Goal: Task Accomplishment & Management: Manage account settings

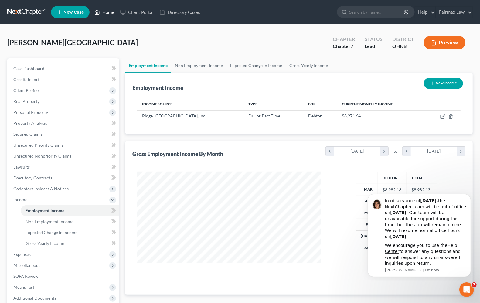
click at [108, 12] on link "Home" at bounding box center [104, 12] width 26 height 11
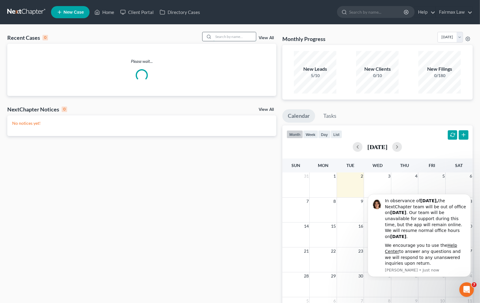
click at [231, 34] on input "search" at bounding box center [234, 36] width 43 height 9
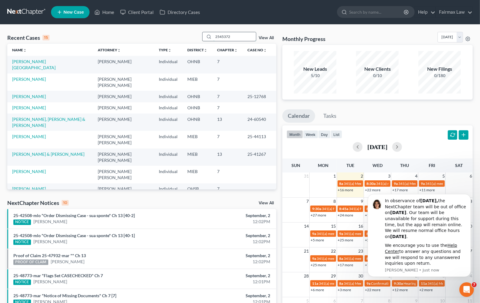
type input "2545372"
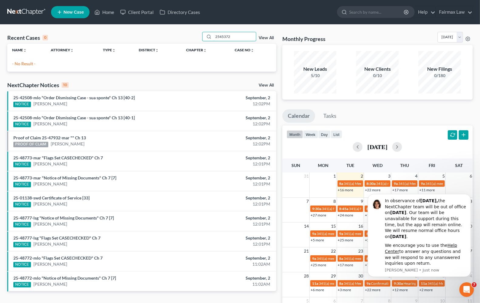
drag, startPoint x: 240, startPoint y: 39, endPoint x: 116, endPoint y: 20, distance: 125.0
click at [118, 21] on div "Home New Case Client Portal Directory Cases Fairmax Law [PERSON_NAME][EMAIL_ADD…" at bounding box center [240, 175] width 480 height 351
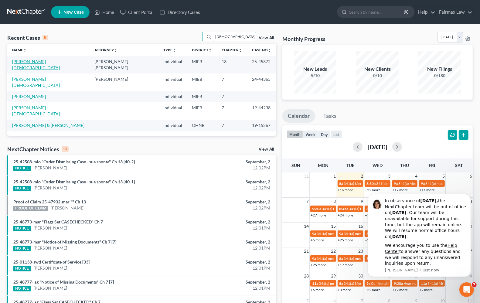
type input "[DEMOGRAPHIC_DATA]"
click at [20, 62] on link "[PERSON_NAME][DEMOGRAPHIC_DATA]" at bounding box center [36, 64] width 48 height 11
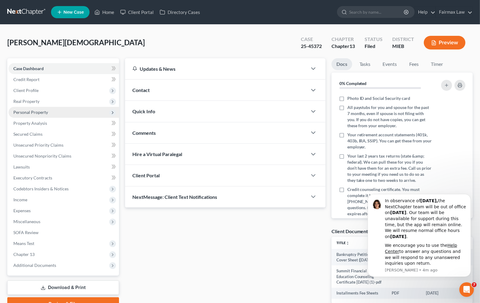
click at [29, 114] on span "Personal Property" at bounding box center [64, 112] width 111 height 11
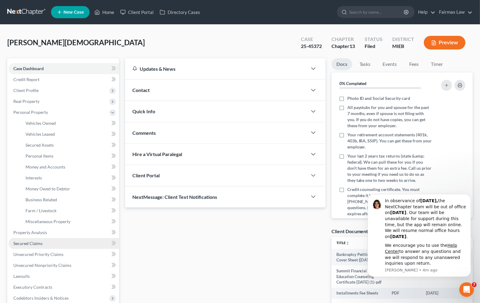
click at [29, 243] on span "Secured Claims" at bounding box center [27, 243] width 29 height 5
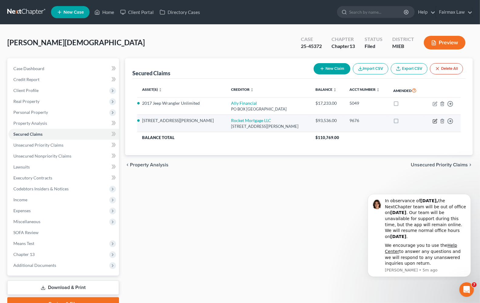
click at [435, 120] on icon "button" at bounding box center [435, 121] width 5 height 5
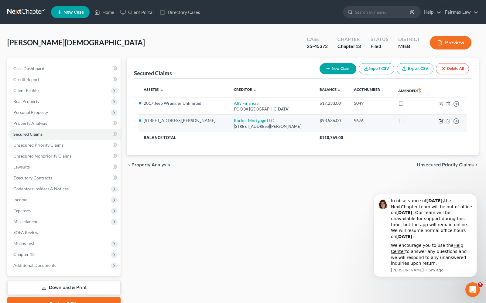
select select "23"
select select "2"
select select "0"
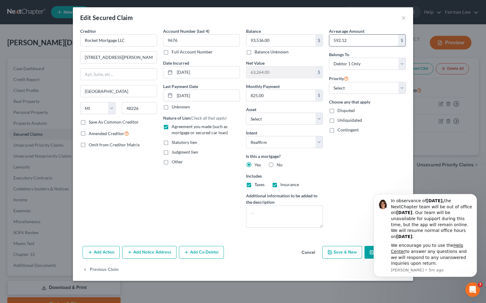
type input "592.12"
type input "92,451.08"
type input "763.33"
click at [342, 162] on div "Arrearage Amount 592.12 $ Belongs To * Select Debtor 1 Only Debtor 2 Only Debto…" at bounding box center [367, 130] width 83 height 205
click at [361, 90] on select "Select 1st 2nd 3rd 4th 5th 6th 7th 8th 9th 10th 11th 12th 13th 14th 15th 16th 1…" at bounding box center [367, 88] width 77 height 12
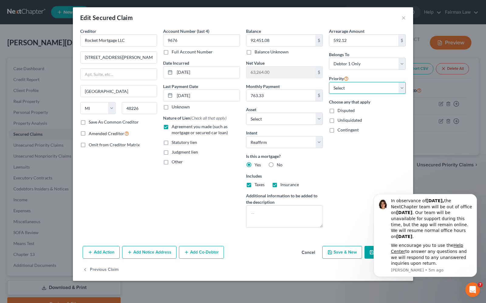
select select "0"
click at [329, 82] on select "Select 1st 2nd 3rd 4th 5th 6th 7th 8th 9th 10th 11th 12th 13th 14th 15th 16th 1…" at bounding box center [367, 88] width 77 height 12
click at [157, 202] on div "Creditor * Rocket Mortgage LLC [STREET_ADDRESS][GEOGRAPHIC_DATA][PERSON_NAME] […" at bounding box center [118, 130] width 83 height 205
click at [476, 196] on icon "Dismiss notification" at bounding box center [474, 195] width 3 height 3
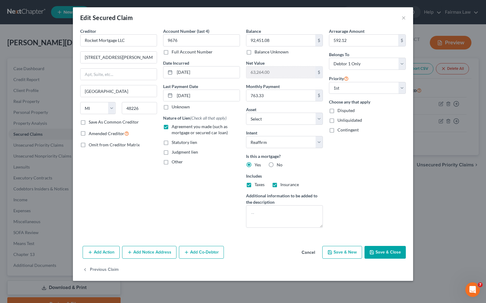
click at [382, 254] on button "Save & Close" at bounding box center [384, 252] width 41 height 13
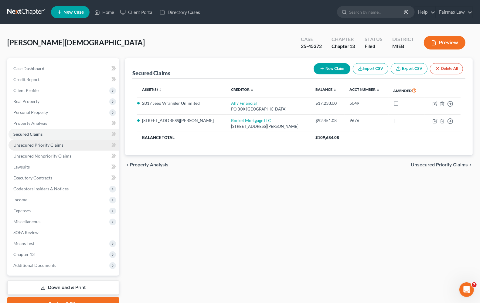
click at [29, 146] on span "Unsecured Priority Claims" at bounding box center [38, 144] width 50 height 5
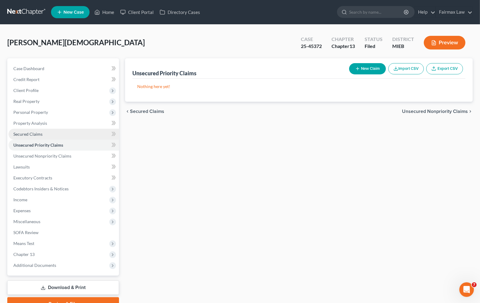
click at [31, 134] on span "Secured Claims" at bounding box center [27, 133] width 29 height 5
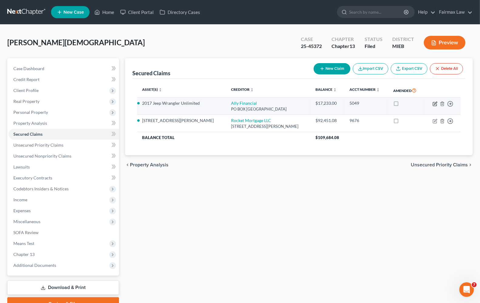
click at [434, 103] on icon "button" at bounding box center [435, 103] width 5 height 5
select select "24"
select select "2"
select select "0"
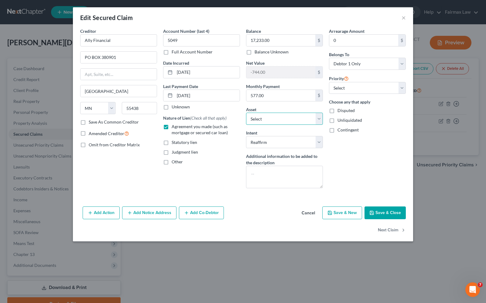
drag, startPoint x: 281, startPoint y: 116, endPoint x: 318, endPoint y: 116, distance: 37.0
click at [318, 116] on select "Select Other Multiple Assets [STREET_ADDRESS][PERSON_NAME] - $156800.0 2014 For…" at bounding box center [284, 119] width 77 height 12
click at [404, 17] on button "×" at bounding box center [403, 17] width 4 height 7
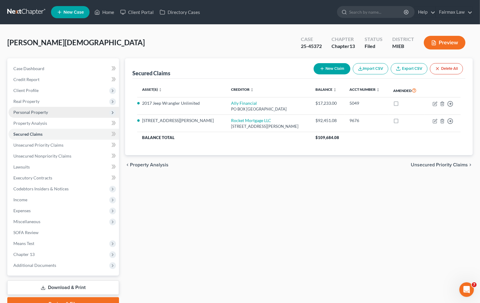
click at [24, 111] on span "Personal Property" at bounding box center [30, 112] width 35 height 5
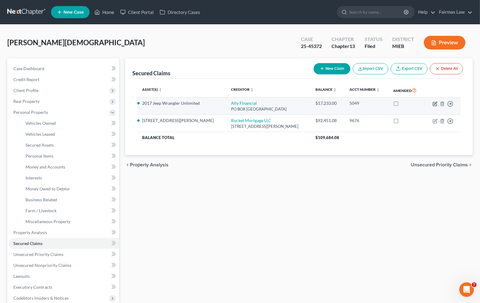
click at [434, 104] on icon "button" at bounding box center [435, 103] width 5 height 5
select select "24"
select select "7"
select select "2"
select select "0"
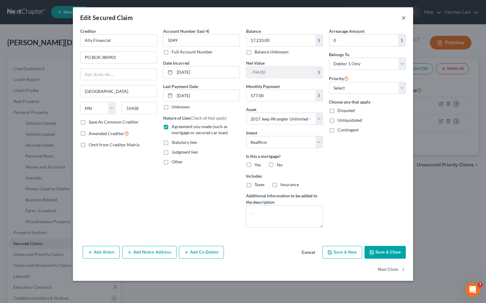
click at [402, 18] on button "×" at bounding box center [403, 17] width 4 height 7
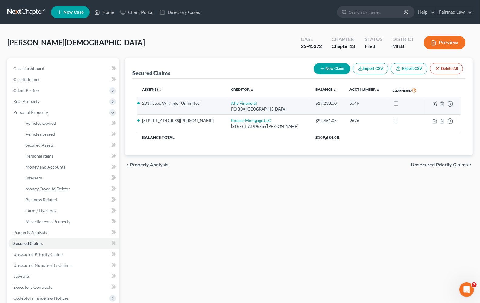
click at [435, 103] on icon "button" at bounding box center [435, 103] width 3 height 3
select select "24"
select select "7"
select select "2"
select select "0"
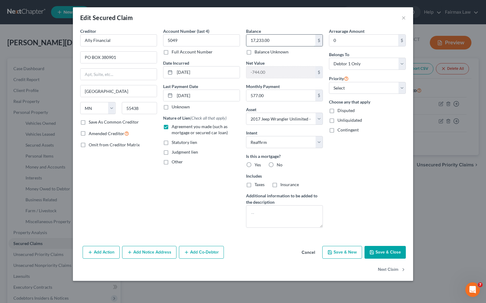
click at [281, 42] on input "17,233.00" at bounding box center [280, 41] width 69 height 12
click at [309, 42] on input "16" at bounding box center [280, 41] width 69 height 12
type input "1"
type input "16,320.83"
click at [403, 253] on button "Save & Close" at bounding box center [384, 252] width 41 height 13
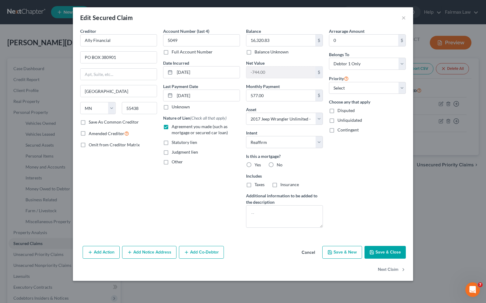
select select
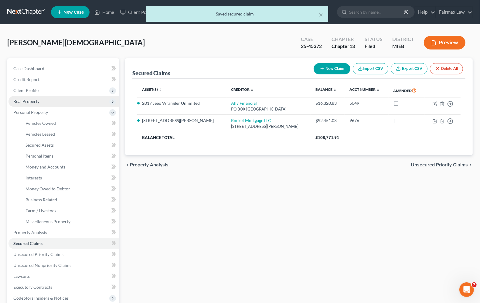
click at [25, 104] on span "Real Property" at bounding box center [64, 101] width 111 height 11
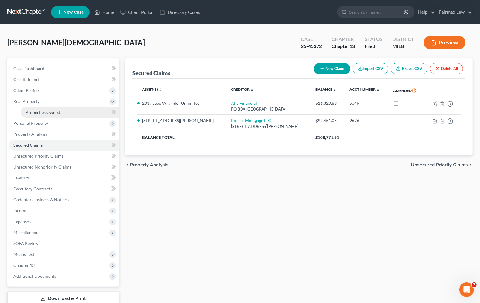
click at [37, 114] on span "Properties Owned" at bounding box center [43, 112] width 35 height 5
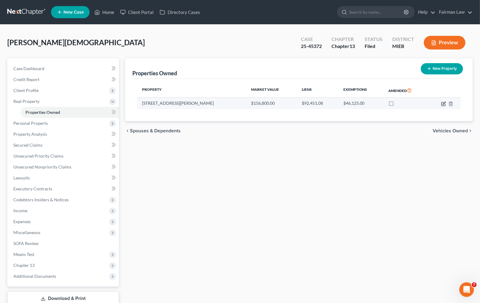
click at [444, 105] on icon "button" at bounding box center [443, 103] width 5 height 5
select select "23"
select select "0"
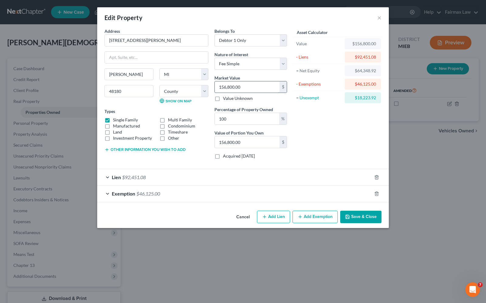
click at [250, 88] on input "156,800.00" at bounding box center [247, 87] width 65 height 12
type input "0"
type input "1"
type input "1.00"
type input "17"
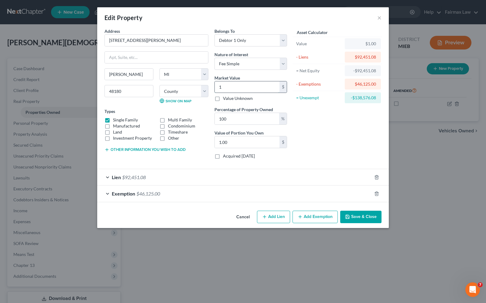
type input "17.00"
type input "174"
type input "174.00"
type input "1746"
type input "1,746.00"
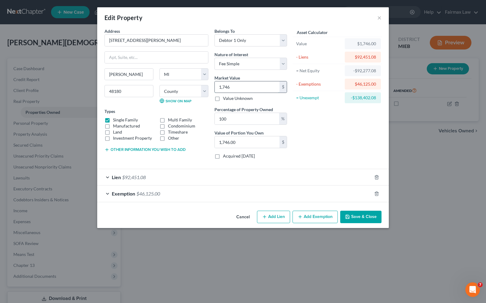
type input "1,7460"
type input "17,460.00"
type input "17,4600"
type input "174,600.00"
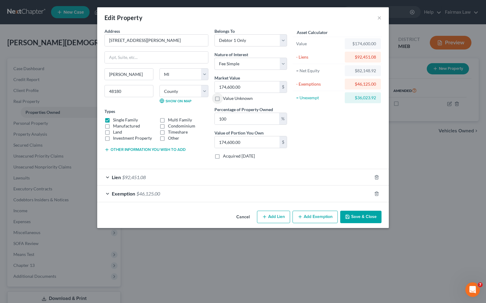
click at [354, 128] on div "Asset Calculator Value $174,600.00 - Liens $92,451.08 = Net Equity $82,148.92 -…" at bounding box center [337, 96] width 94 height 136
click at [379, 18] on button "×" at bounding box center [379, 17] width 4 height 7
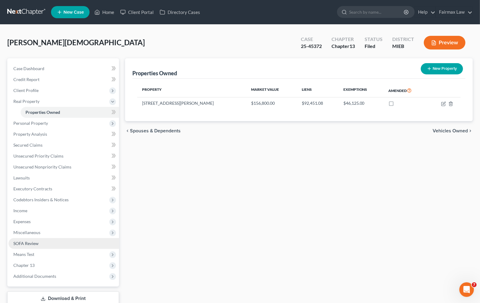
click at [30, 246] on link "SOFA Review" at bounding box center [64, 243] width 111 height 11
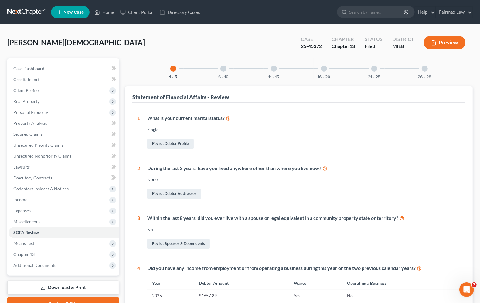
click at [224, 68] on div at bounding box center [223, 69] width 6 height 6
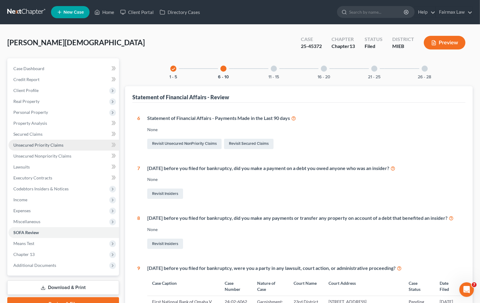
click at [48, 145] on span "Unsecured Priority Claims" at bounding box center [38, 144] width 50 height 5
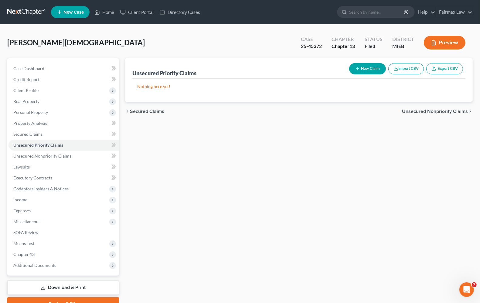
click at [363, 70] on button "New Claim" at bounding box center [367, 68] width 37 height 11
select select "0"
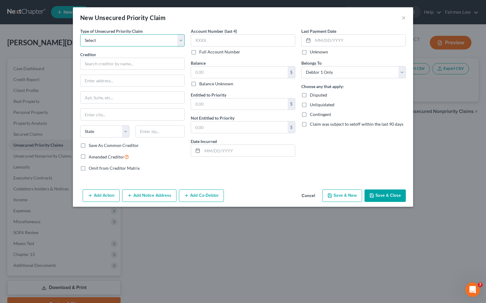
click at [108, 42] on select "Select Taxes & Other Government Units Domestic Support Obligations Extensions o…" at bounding box center [132, 40] width 104 height 12
select select "0"
click at [80, 34] on select "Select Taxes & Other Government Units Domestic Support Obligations Extensions o…" at bounding box center [132, 40] width 104 height 12
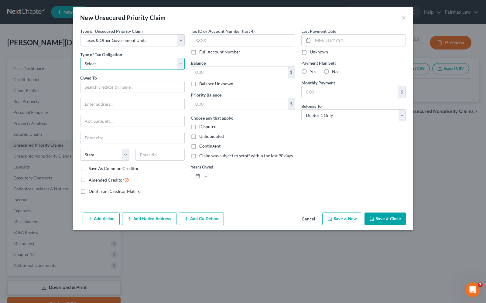
click at [102, 64] on select "Select Federal City State Franchise Tax Board Other" at bounding box center [132, 64] width 104 height 12
select select "0"
click at [80, 58] on select "Select Federal City State Franchise Tax Board Other" at bounding box center [132, 64] width 104 height 12
click at [108, 88] on input "text" at bounding box center [132, 87] width 104 height 12
type input "o"
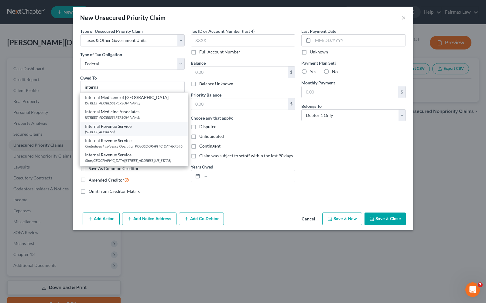
click at [145, 128] on div "Internal Revenue Service" at bounding box center [134, 126] width 98 height 6
type input "Internal Revenue Service"
type input "PO Box 9012"
type input "[GEOGRAPHIC_DATA]"
select select "35"
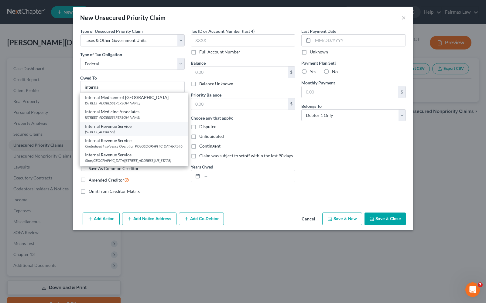
type input "11742"
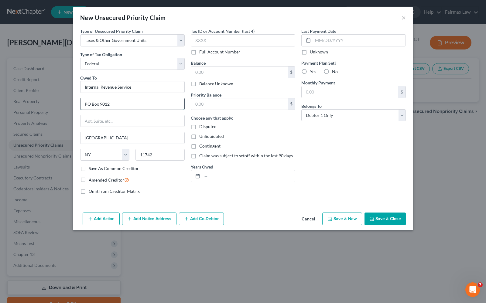
drag, startPoint x: 128, startPoint y: 106, endPoint x: 138, endPoint y: 104, distance: 10.2
click at [128, 106] on input "PO Box 9012" at bounding box center [132, 104] width 104 height 12
click at [181, 105] on input "PO Box 9012" at bounding box center [132, 104] width 104 height 12
click at [184, 98] on div at bounding box center [184, 98] width 0 height 0
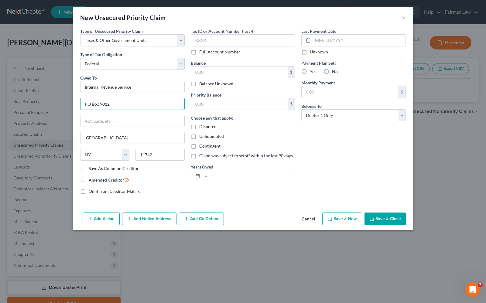
drag, startPoint x: 133, startPoint y: 103, endPoint x: -19, endPoint y: 87, distance: 152.9
click at [0, 87] on html "Home New Case Client Portal Directory Cases Fairmax Law [PERSON_NAME][EMAIL_ADD…" at bounding box center [243, 167] width 486 height 334
click at [145, 86] on input "Internal Revenue Service" at bounding box center [132, 87] width 104 height 12
drag, startPoint x: 140, startPoint y: 87, endPoint x: -228, endPoint y: 84, distance: 368.6
click at [0, 84] on html "Home New Case Client Portal Directory Cases Fairmax Law [PERSON_NAME][EMAIL_ADD…" at bounding box center [243, 167] width 486 height 334
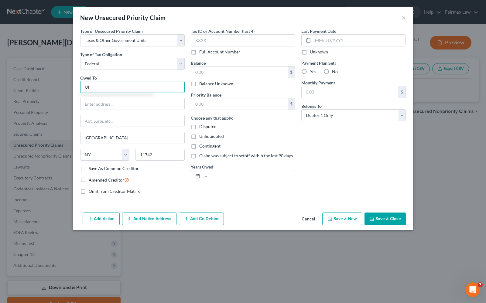
type input "U"
type input "Internal Revenue Service"
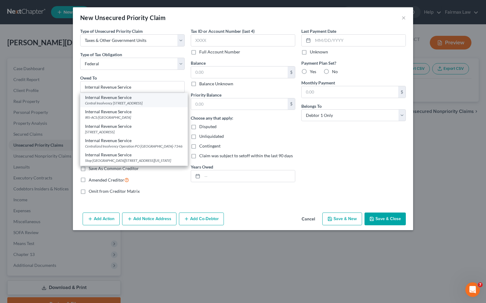
click at [131, 104] on div "Central Insolvency [STREET_ADDRESS]" at bounding box center [134, 103] width 98 height 5
type input "Central Insolvency"
type input "PO Box 7346"
type input "[GEOGRAPHIC_DATA]"
select select "39"
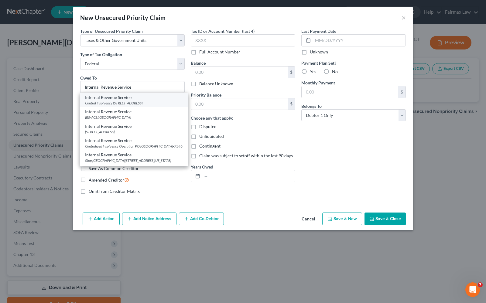
type input "19101"
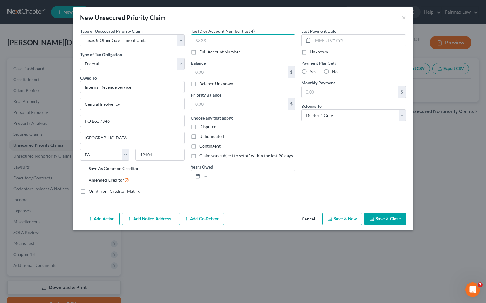
click at [195, 39] on input "text" at bounding box center [243, 40] width 104 height 12
click at [206, 71] on input "text" at bounding box center [239, 72] width 97 height 12
type input "210.00"
click at [214, 106] on input "text" at bounding box center [239, 104] width 97 height 12
type input "210.00"
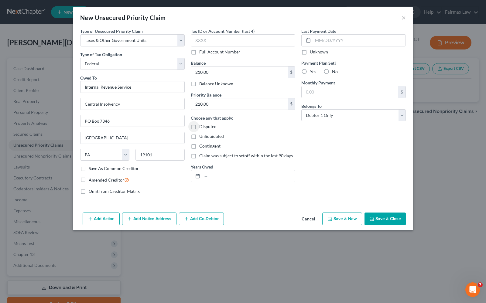
click at [134, 223] on button "Add Notice Address" at bounding box center [149, 219] width 54 height 13
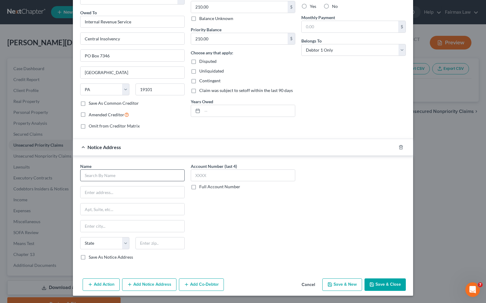
scroll to position [67, 0]
click at [93, 175] on input "text" at bounding box center [132, 175] width 104 height 12
click at [111, 194] on div "IRS (ACS Support) [STREET_ADDRESS][US_STATE]" at bounding box center [116, 188] width 73 height 14
type input "IRS (ACS Support)"
type input "PO Box 219236"
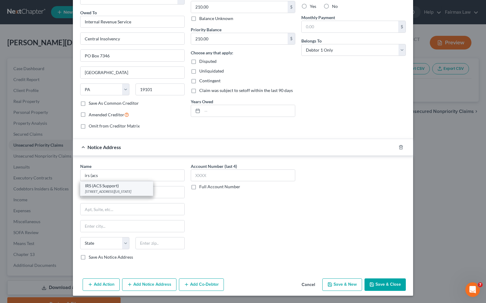
type input "[US_STATE][GEOGRAPHIC_DATA]"
select select "26"
type input "64121"
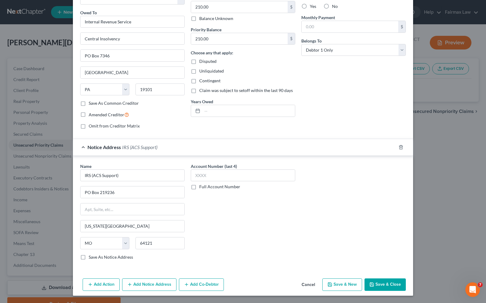
click at [138, 283] on button "Add Notice Address" at bounding box center [149, 284] width 54 height 13
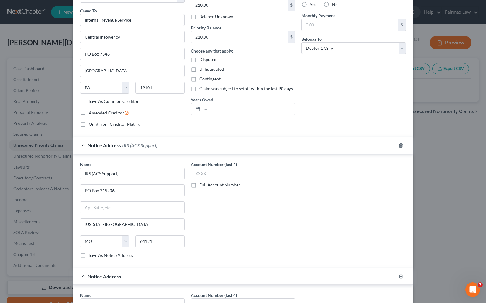
scroll to position [199, 0]
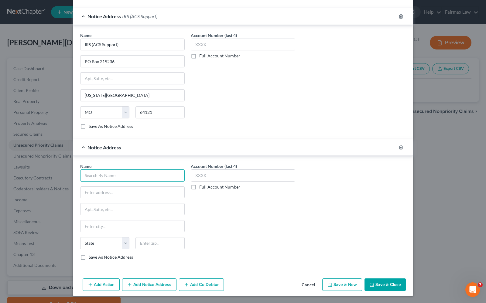
click at [108, 175] on input "text" at bounding box center [132, 175] width 104 height 12
click at [117, 175] on input "text" at bounding box center [132, 175] width 104 height 12
type input "US Department of Justice"
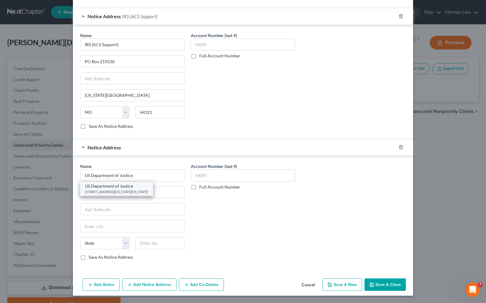
click at [123, 192] on div "[STREET_ADDRESS][US_STATE][US_STATE]" at bounding box center [116, 191] width 63 height 5
type input "950 [US_STATE]"
type input "NW"
type input "[US_STATE]"
select select "8"
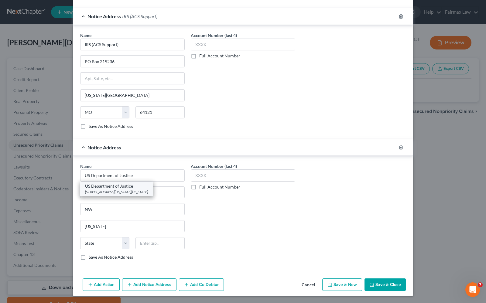
type input "20530-0001"
click at [160, 286] on button "Add Notice Address" at bounding box center [149, 284] width 54 height 13
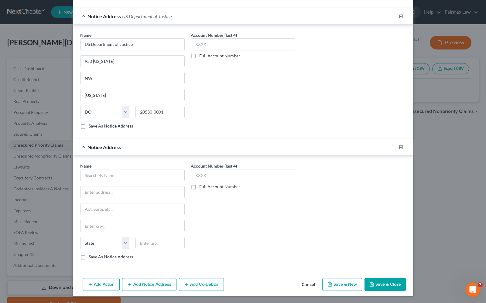
scroll to position [331, 0]
click at [107, 177] on input "text" at bounding box center [132, 175] width 104 height 12
type input "us att"
drag, startPoint x: 107, startPoint y: 177, endPoint x: 17, endPoint y: 168, distance: 90.9
click at [17, 172] on div "New Unsecured Priority Claim × Type of Unsecured Priority Claim * Select Taxes …" at bounding box center [243, 151] width 486 height 303
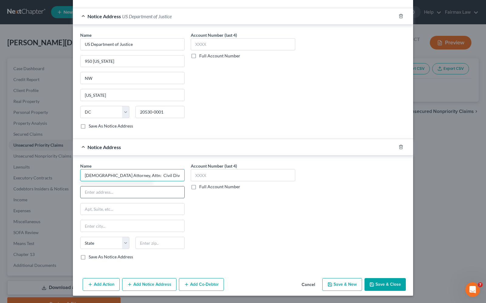
type input "[DEMOGRAPHIC_DATA] Attorney, Attn: Civil Division"
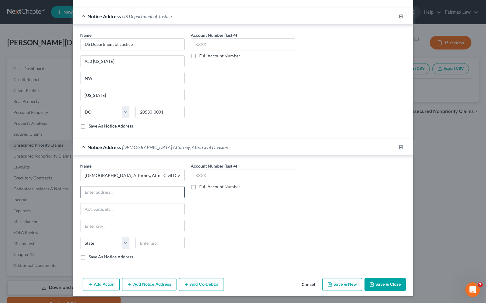
click at [140, 191] on input "text" at bounding box center [132, 192] width 104 height 12
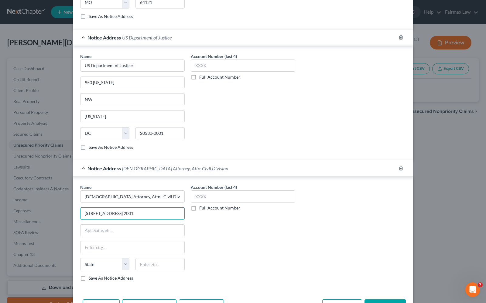
scroll to position [293, 0]
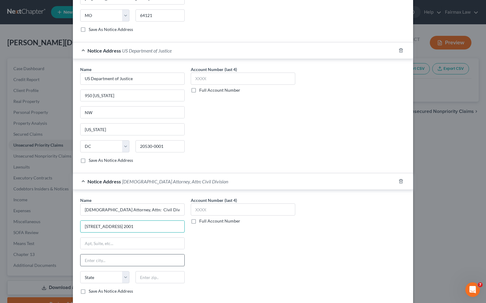
type input "[STREET_ADDRESS] 2001"
click at [95, 263] on input "text" at bounding box center [132, 260] width 104 height 12
type input "Detroti"
select select "23"
click at [98, 263] on input "Detroti" at bounding box center [132, 260] width 104 height 12
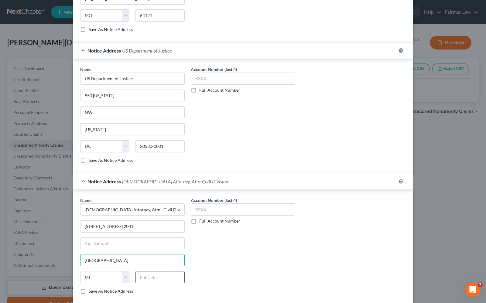
type input "[GEOGRAPHIC_DATA]"
click at [151, 282] on input "text" at bounding box center [159, 277] width 49 height 12
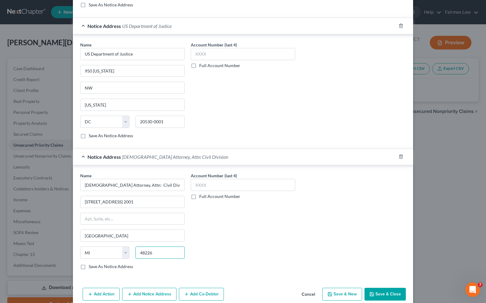
scroll to position [331, 0]
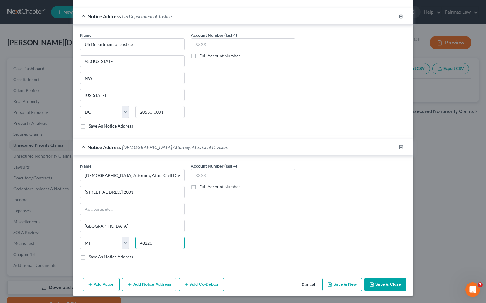
type input "48226"
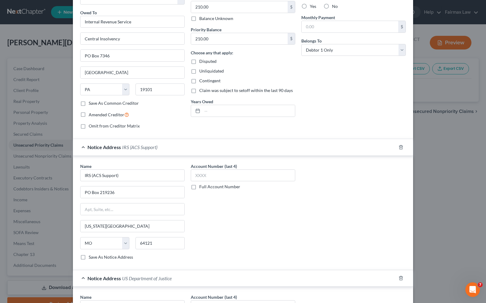
scroll to position [0, 0]
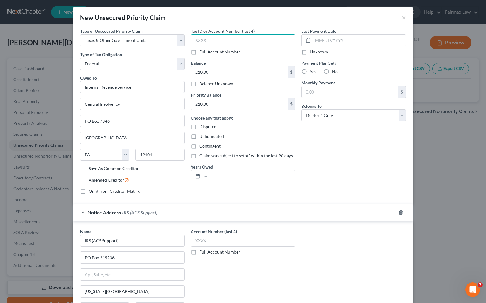
click at [192, 40] on input "text" at bounding box center [243, 40] width 104 height 12
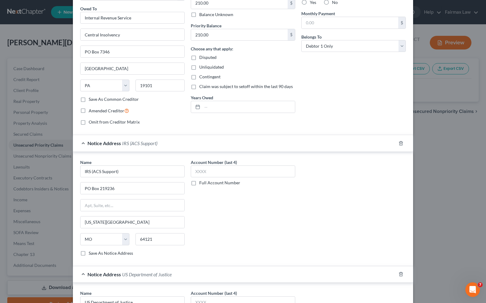
scroll to position [76, 0]
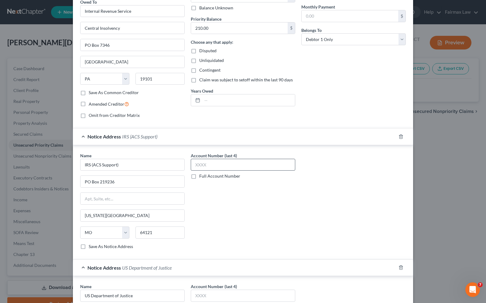
type input "2877"
click at [203, 166] on input "text" at bounding box center [243, 165] width 104 height 12
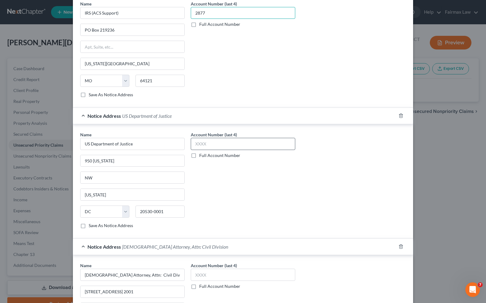
type input "2877"
click at [220, 147] on input "text" at bounding box center [243, 144] width 104 height 12
type input "2877"
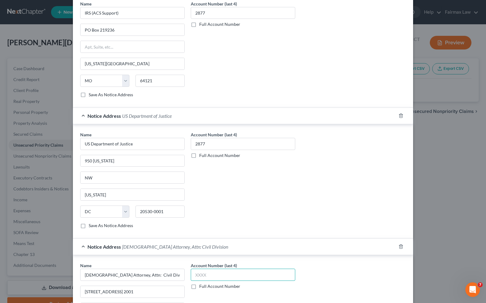
click at [208, 277] on input "text" at bounding box center [243, 275] width 104 height 12
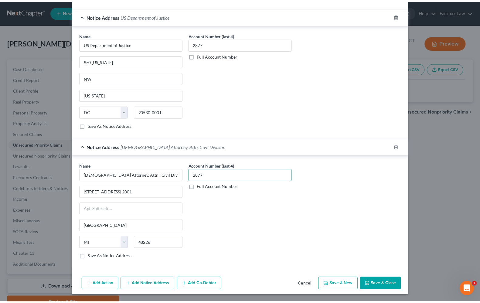
scroll to position [331, 0]
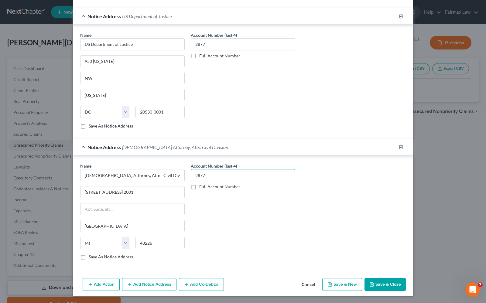
type input "2877"
click at [377, 284] on button "Save & Close" at bounding box center [384, 284] width 41 height 13
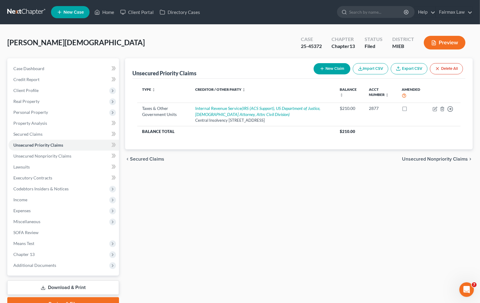
scroll to position [30, 0]
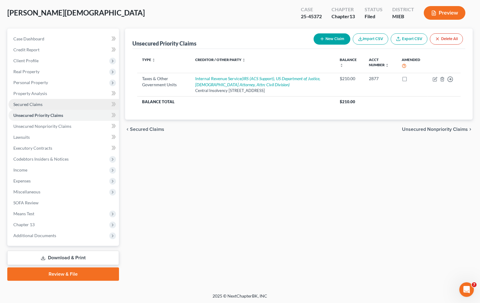
click at [23, 104] on span "Secured Claims" at bounding box center [27, 104] width 29 height 5
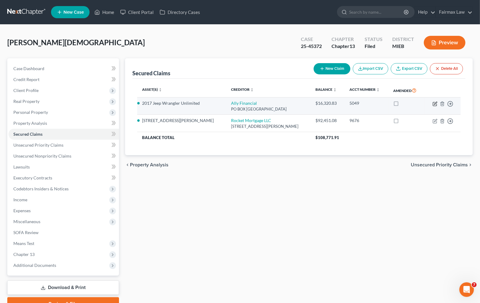
click at [437, 102] on icon "button" at bounding box center [435, 103] width 3 height 3
select select "24"
select select "2"
select select "0"
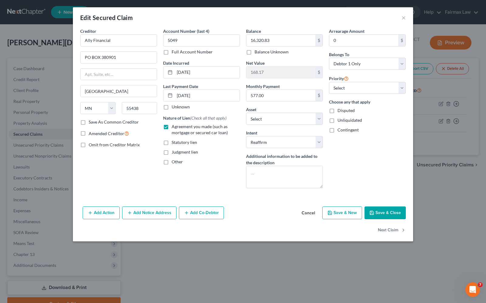
click at [399, 213] on button "Save & Close" at bounding box center [384, 212] width 41 height 13
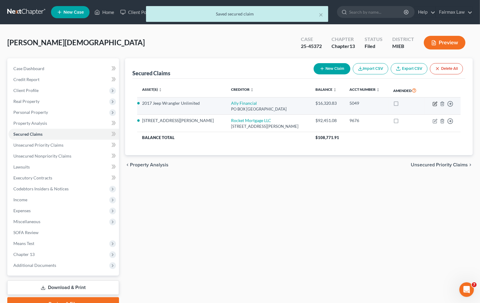
click at [434, 103] on icon "button" at bounding box center [435, 103] width 5 height 5
select select "24"
select select "2"
select select "0"
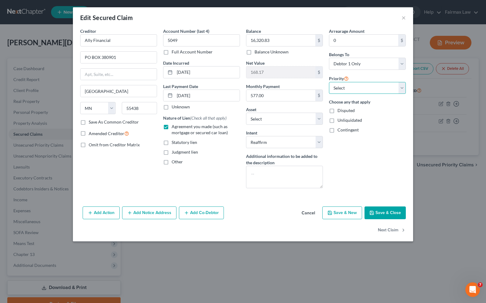
click at [380, 91] on select "Select 1st 2nd 3rd 4th 5th 6th 7th 8th 9th 10th 11th 12th 13th 14th 15th 16th 1…" at bounding box center [367, 88] width 77 height 12
click at [379, 216] on button "Save & Close" at bounding box center [384, 212] width 41 height 13
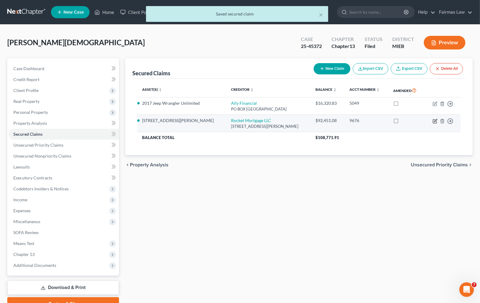
click at [435, 123] on icon "button" at bounding box center [435, 121] width 4 height 4
select select "23"
select select "2"
select select "0"
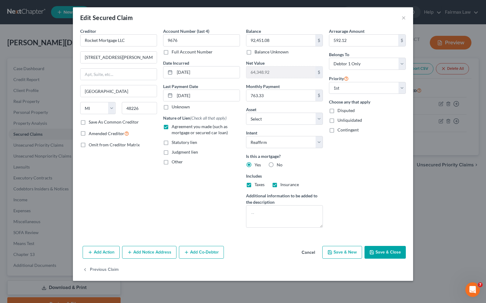
click at [376, 253] on button "Save & Close" at bounding box center [384, 252] width 41 height 13
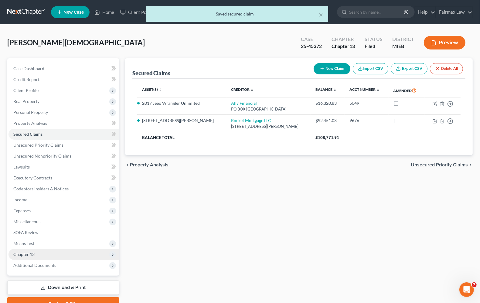
click at [27, 256] on span "Chapter 13" at bounding box center [23, 254] width 21 height 5
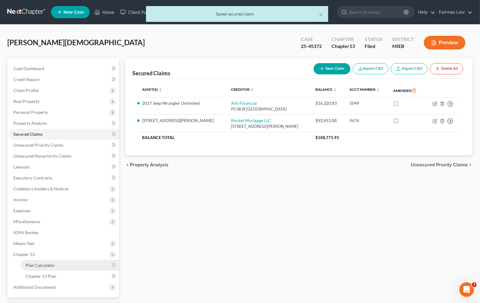
click at [25, 265] on link "Plan Calculator" at bounding box center [70, 265] width 98 height 11
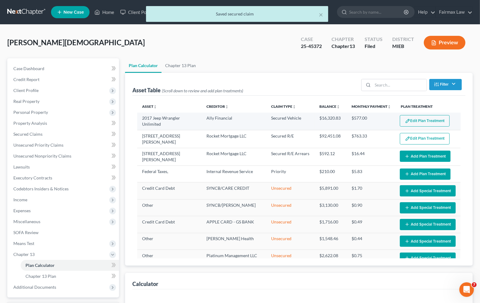
select select "35"
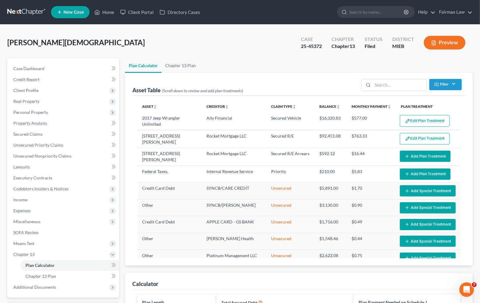
click at [415, 119] on button "Edit Plan Treatment" at bounding box center [425, 121] width 50 height 12
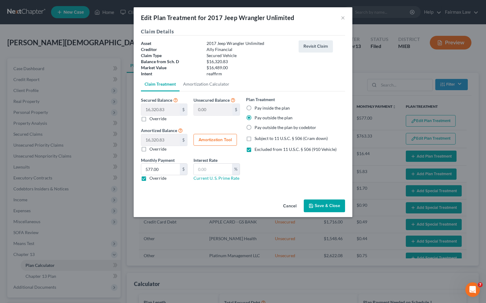
click at [254, 108] on label "Pay inside the plan" at bounding box center [271, 108] width 35 height 6
click at [257, 108] on input "Pay inside the plan" at bounding box center [259, 107] width 4 height 4
radio input "true"
click at [210, 139] on button "Amortization Tool" at bounding box center [214, 140] width 43 height 12
type input "16,320.83"
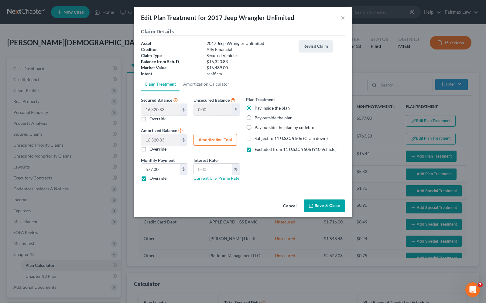
type input "36"
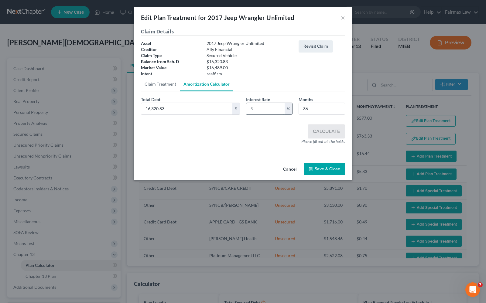
click at [251, 110] on input "text" at bounding box center [265, 109] width 38 height 12
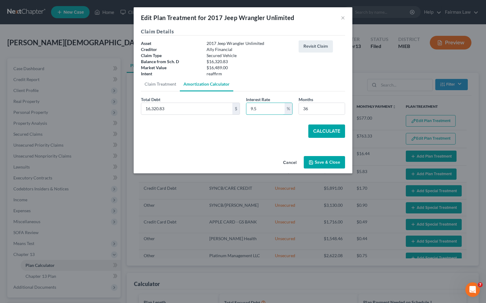
type input "9.5"
click at [330, 133] on button "Calculate" at bounding box center [326, 130] width 37 height 13
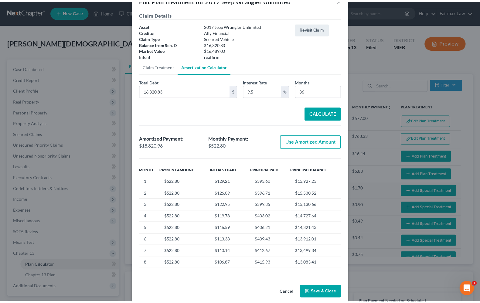
scroll to position [26, 0]
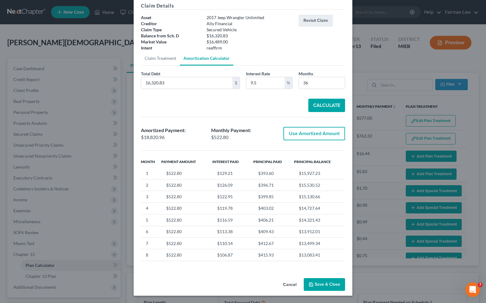
click at [319, 284] on button "Save & Close" at bounding box center [324, 284] width 41 height 13
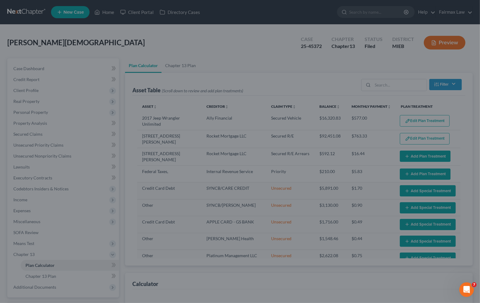
select select "35"
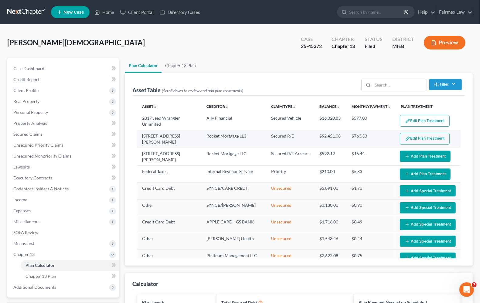
click at [408, 140] on button "Edit Plan Treatment" at bounding box center [425, 139] width 50 height 12
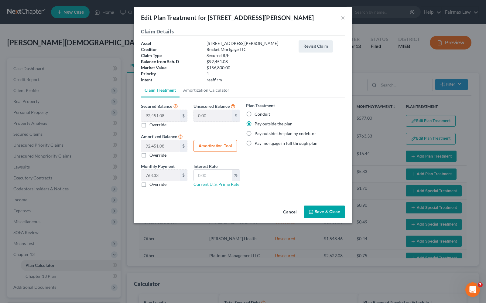
click at [254, 115] on label "Conduit" at bounding box center [261, 114] width 15 height 6
click at [257, 115] on input "Conduit" at bounding box center [259, 113] width 4 height 4
radio input "true"
click at [315, 215] on button "Save & Close" at bounding box center [324, 212] width 41 height 13
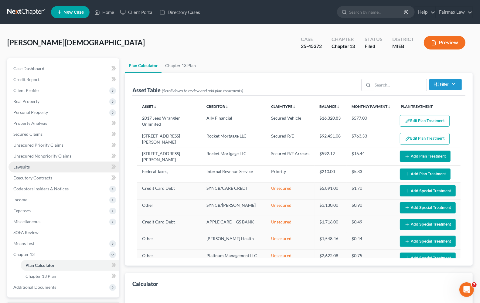
select select "35"
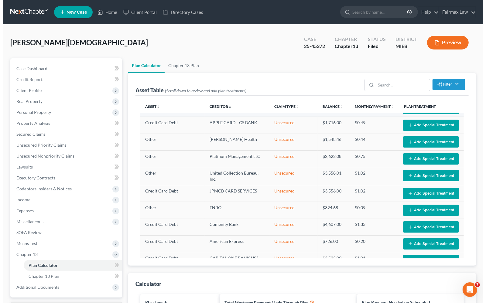
scroll to position [0, 0]
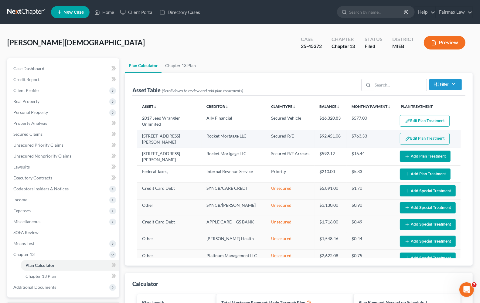
click at [414, 139] on button "Edit Plan Treatment" at bounding box center [425, 139] width 50 height 12
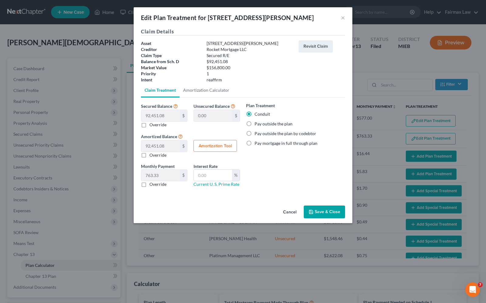
click at [323, 210] on button "Save & Close" at bounding box center [324, 212] width 41 height 13
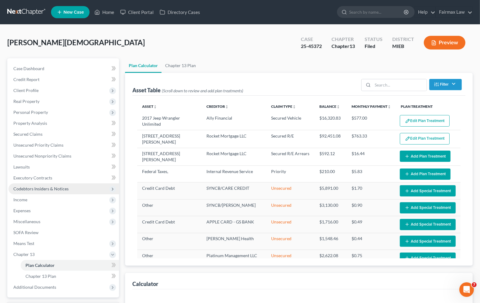
select select "35"
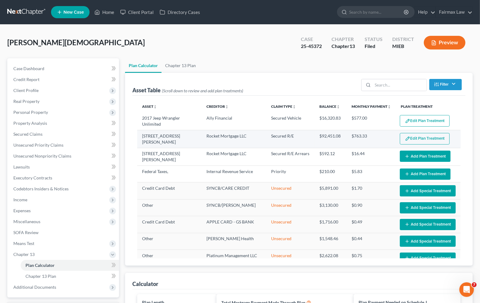
click at [415, 141] on button "Edit Plan Treatment" at bounding box center [425, 139] width 50 height 12
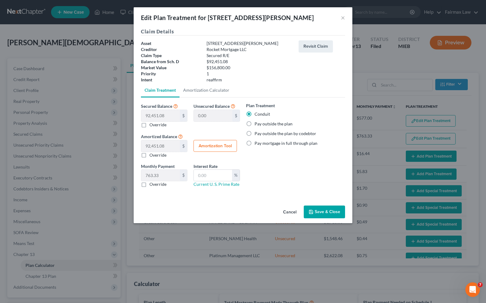
click at [320, 213] on button "Save & Close" at bounding box center [324, 212] width 41 height 13
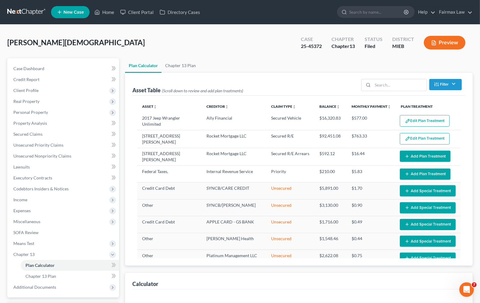
select select "35"
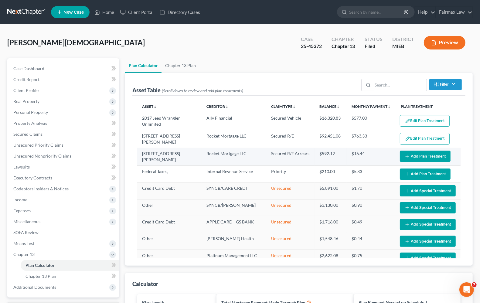
click at [411, 158] on button "Add Plan Treatment" at bounding box center [425, 156] width 51 height 11
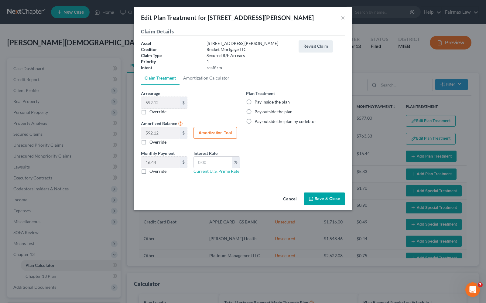
click at [210, 135] on button "Amortization Tool" at bounding box center [214, 133] width 43 height 12
type input "592.12"
type input "36"
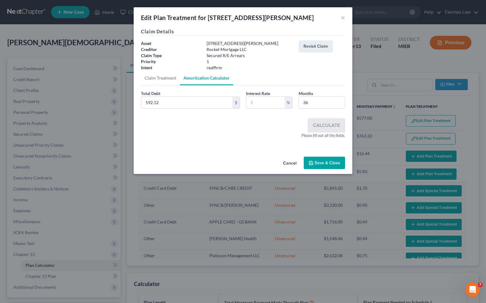
click at [326, 160] on button "Save & Close" at bounding box center [324, 163] width 41 height 13
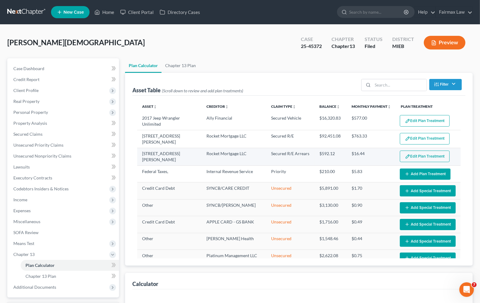
click at [411, 155] on button "Edit Plan Treatment" at bounding box center [425, 157] width 50 height 12
select select "35"
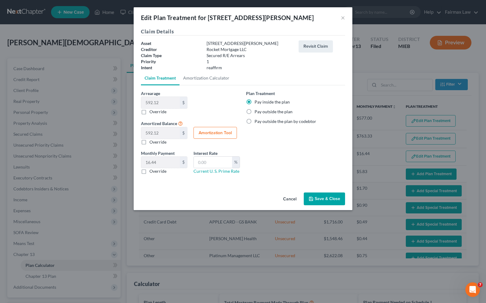
click at [204, 135] on button "Amortization Tool" at bounding box center [214, 133] width 43 height 12
type input "592.12"
type input "36"
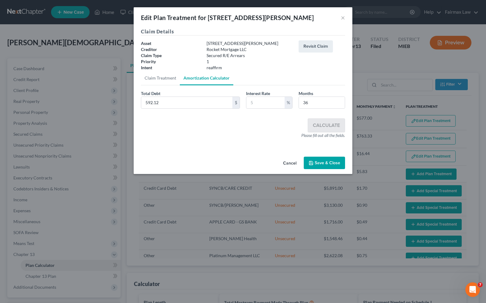
click at [323, 164] on button "Save & Close" at bounding box center [324, 163] width 41 height 13
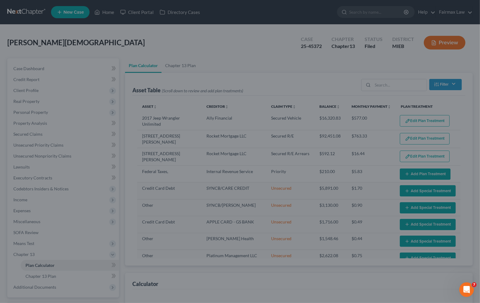
select select "35"
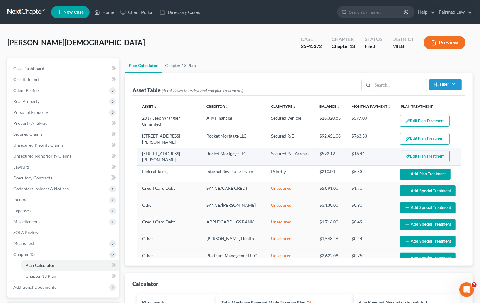
click at [414, 156] on button "Edit Plan Treatment" at bounding box center [425, 157] width 50 height 12
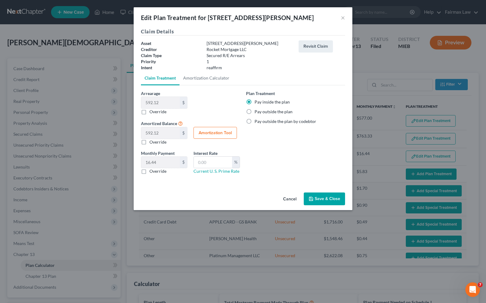
click at [254, 110] on label "Pay outside the plan" at bounding box center [273, 112] width 38 height 6
click at [257, 110] on input "Pay outside the plan" at bounding box center [259, 111] width 4 height 4
radio input "true"
click at [254, 101] on label "Pay inside the plan" at bounding box center [271, 102] width 35 height 6
click at [257, 101] on input "Pay inside the plan" at bounding box center [259, 101] width 4 height 4
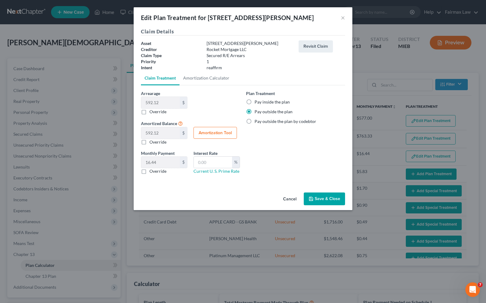
radio input "true"
click at [223, 133] on button "Amortization Tool" at bounding box center [214, 133] width 43 height 12
type input "592.12"
type input "36"
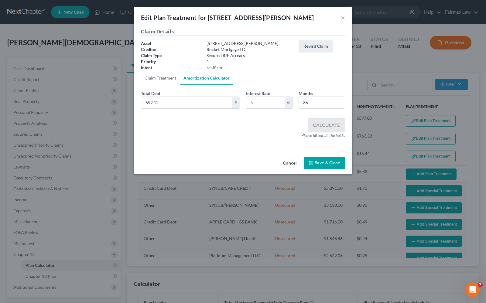
click at [323, 166] on button "Save & Close" at bounding box center [324, 163] width 41 height 13
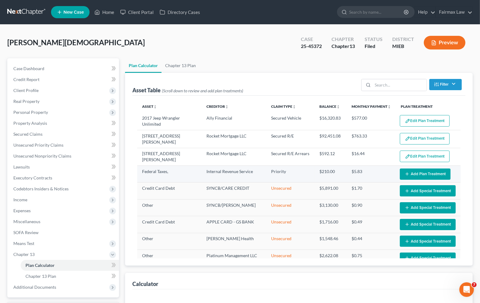
select select "35"
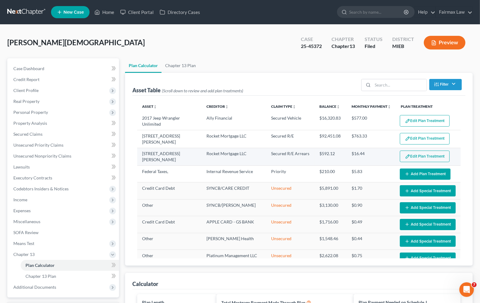
click at [421, 158] on button "Edit Plan Treatment" at bounding box center [425, 157] width 50 height 12
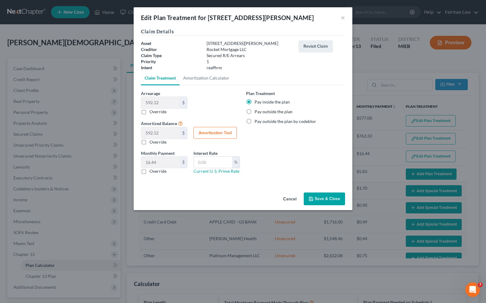
click at [316, 198] on button "Save & Close" at bounding box center [324, 198] width 41 height 13
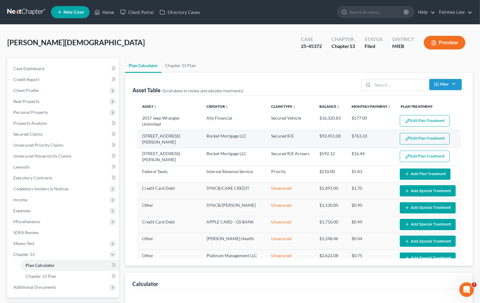
click at [418, 140] on button "Edit Plan Treatment" at bounding box center [425, 139] width 50 height 12
select select "35"
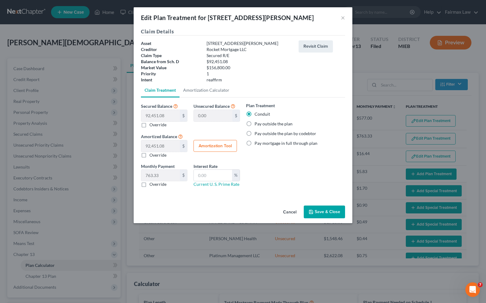
click at [214, 146] on button "Amortization Tool" at bounding box center [214, 146] width 43 height 12
type input "92,451.08"
type input "36"
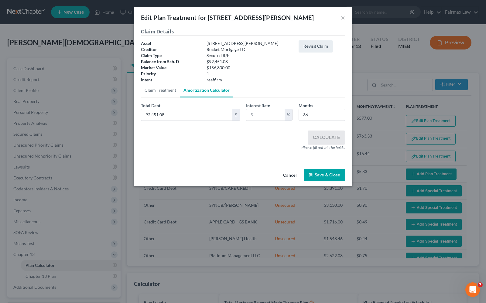
click at [336, 173] on button "Save & Close" at bounding box center [324, 175] width 41 height 13
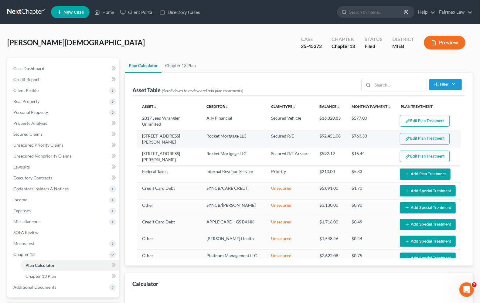
select select "35"
click at [411, 142] on button "Edit Plan Treatment" at bounding box center [425, 139] width 50 height 12
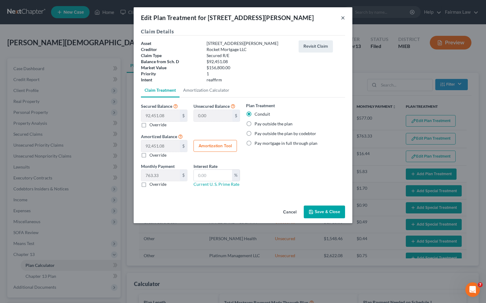
click at [342, 17] on button "×" at bounding box center [343, 17] width 4 height 7
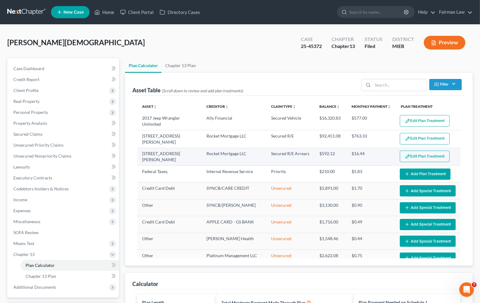
click at [415, 155] on button "Edit Plan Treatment" at bounding box center [425, 157] width 50 height 12
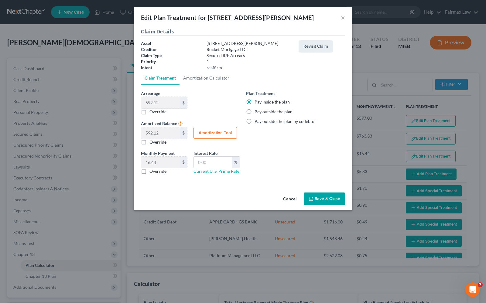
click at [203, 131] on button "Amortization Tool" at bounding box center [214, 133] width 43 height 12
type input "592.12"
type input "36"
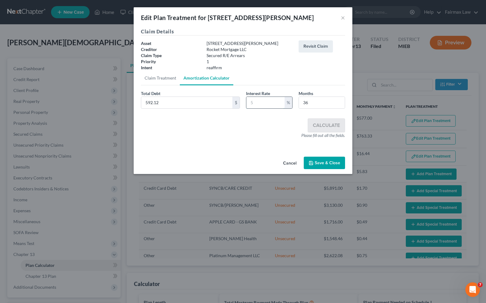
click at [259, 106] on input "text" at bounding box center [265, 103] width 38 height 12
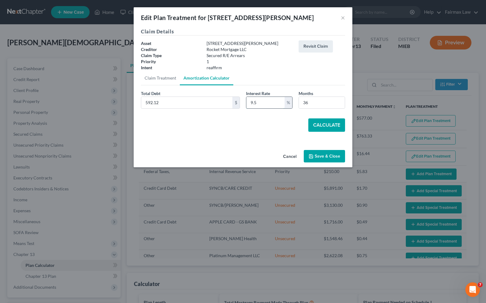
type input "9.5"
drag, startPoint x: 332, startPoint y: 124, endPoint x: 327, endPoint y: 118, distance: 7.8
click at [331, 124] on button "Calculate" at bounding box center [326, 124] width 37 height 13
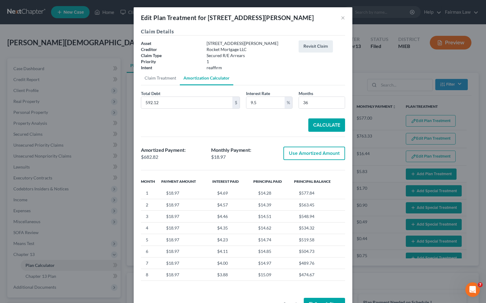
scroll to position [20, 0]
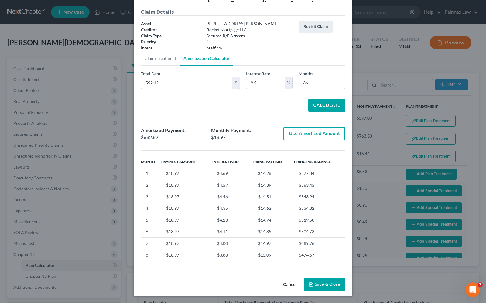
click at [328, 286] on button "Save & Close" at bounding box center [324, 284] width 41 height 13
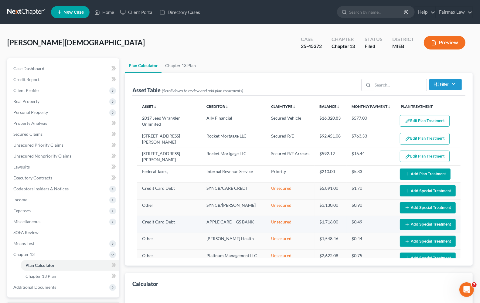
select select "35"
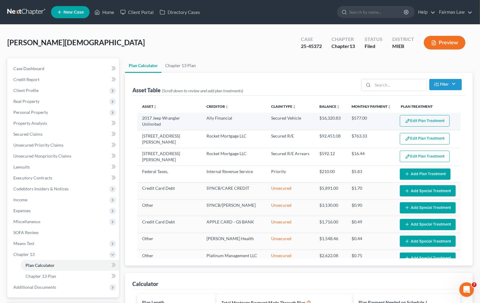
click at [433, 122] on button "Edit Plan Treatment" at bounding box center [425, 121] width 50 height 12
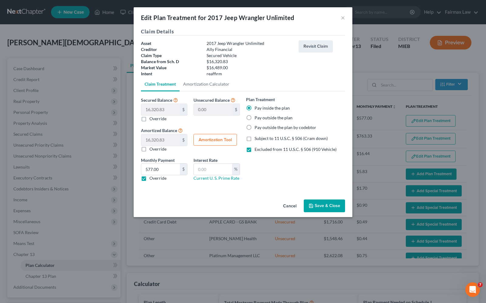
click at [149, 177] on label "Override" at bounding box center [157, 178] width 17 height 6
click at [152, 177] on input "Override" at bounding box center [154, 177] width 4 height 4
checkbox input "false"
click at [220, 141] on button "Amortization Tool" at bounding box center [214, 140] width 43 height 12
type input "16,320.83"
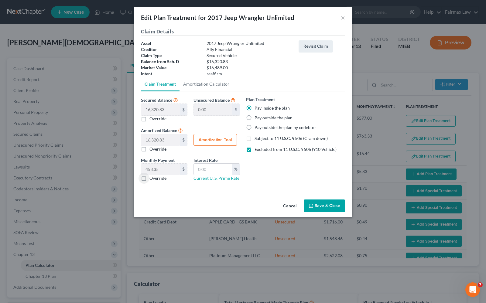
type input "36"
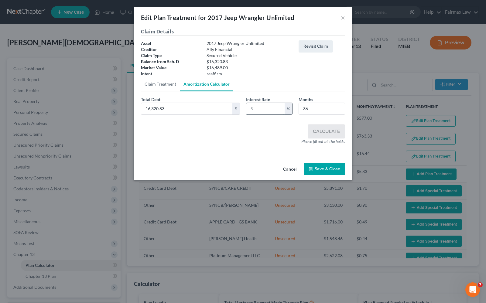
click at [254, 108] on input "text" at bounding box center [265, 109] width 38 height 12
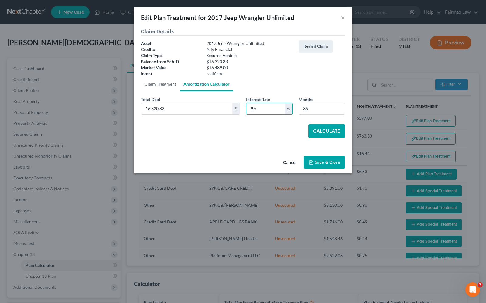
type input "9.5"
click at [336, 134] on button "Calculate" at bounding box center [326, 130] width 37 height 13
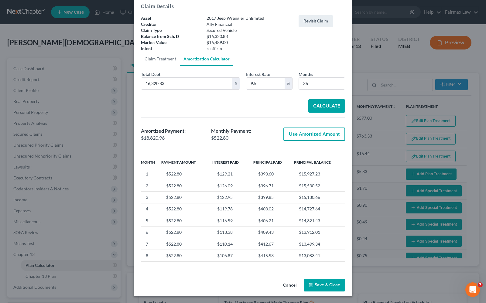
scroll to position [26, 0]
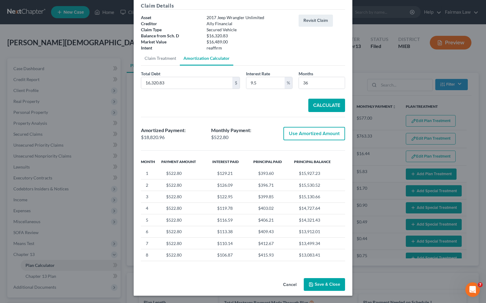
click at [318, 131] on button "Use Amortized Amount" at bounding box center [314, 133] width 62 height 13
type input "18,820.95"
checkbox input "true"
type input "522.80"
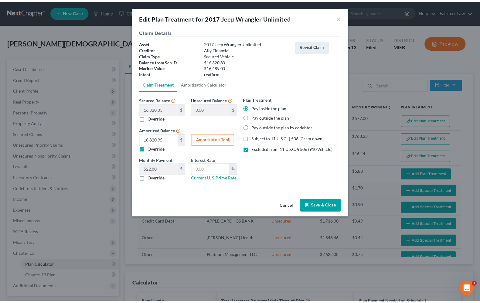
scroll to position [0, 0]
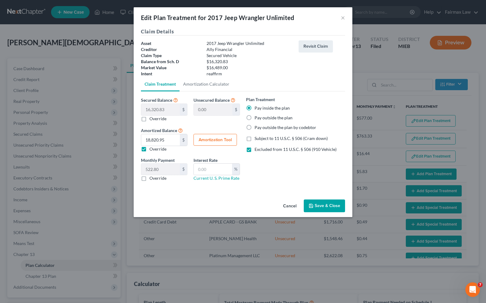
click at [331, 208] on button "Save & Close" at bounding box center [324, 205] width 41 height 13
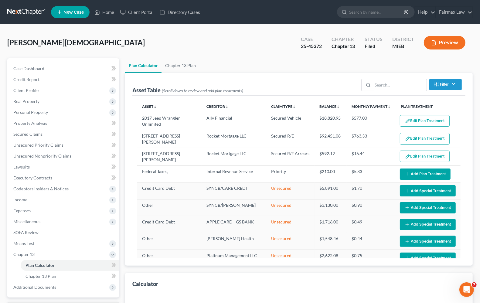
select select "35"
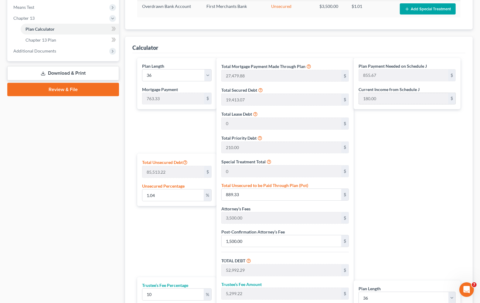
scroll to position [337, 0]
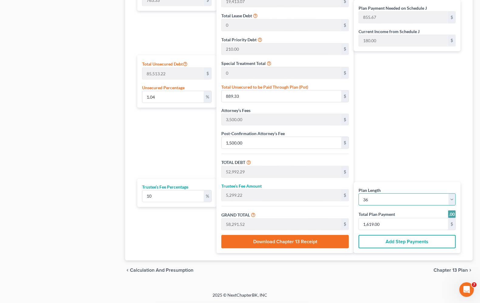
click at [374, 195] on select "1 2 3 4 5 6 7 8 9 10 11 12 13 14 15 16 17 18 19 20 21 22 23 24 25 26 27 28 29 3…" at bounding box center [407, 199] width 97 height 12
select select "59"
click at [359, 193] on select "1 2 3 4 5 6 7 8 9 10 11 12 13 14 15 16 17 18 19 20 21 22 23 24 25 26 27 28 29 3…" at bounding box center [407, 199] width 97 height 12
select select "59"
type input "45,799.80"
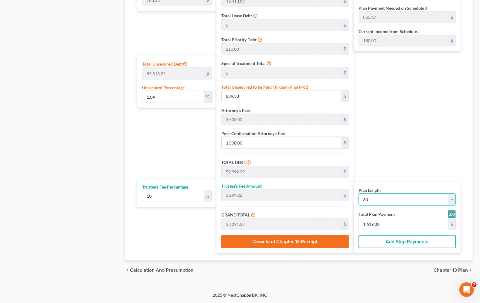
type input "71,312.21"
type input "7,131.22"
type input "78,443.43"
type input "543.67"
type input "1,307.00"
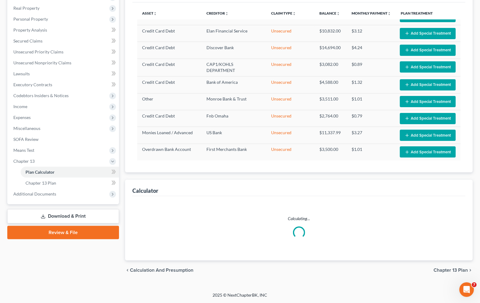
scroll to position [93, 0]
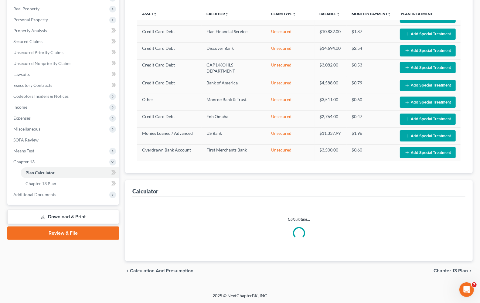
select select "59"
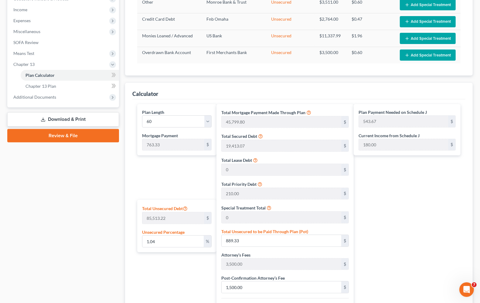
scroll to position [186, 0]
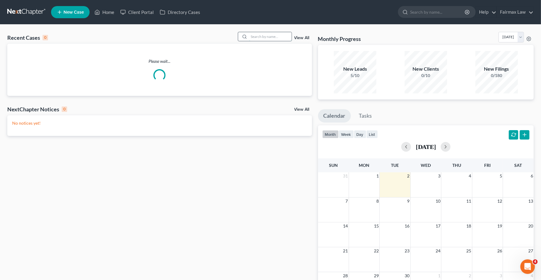
click at [256, 35] on input "search" at bounding box center [270, 36] width 43 height 9
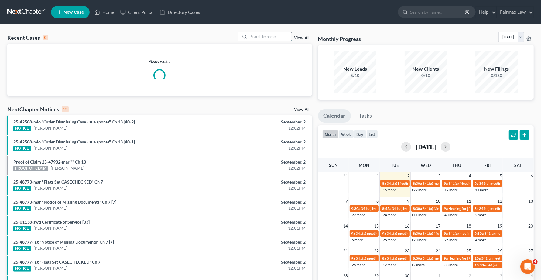
click at [253, 36] on input "search" at bounding box center [270, 36] width 43 height 9
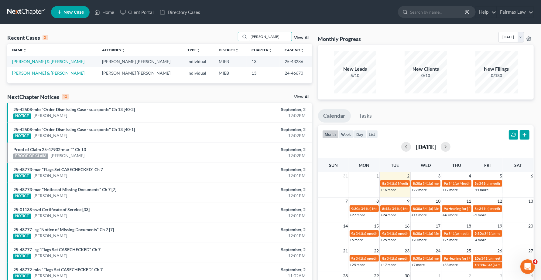
type input "ferrer"
click at [28, 64] on td "Ferrer, Louie & Samantha" at bounding box center [52, 61] width 90 height 11
click at [28, 63] on link "Ferrer, Louie & Samantha" at bounding box center [48, 61] width 72 height 5
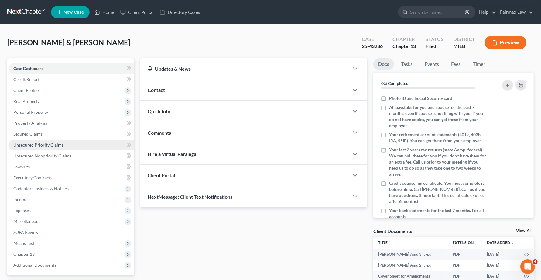
click at [25, 143] on span "Unsecured Priority Claims" at bounding box center [38, 144] width 50 height 5
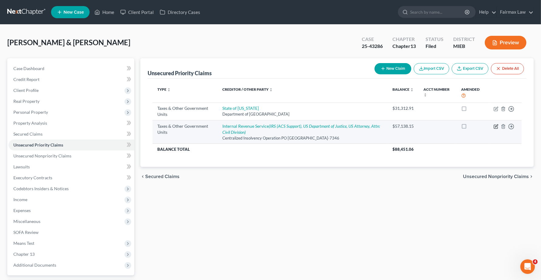
click at [496, 128] on icon "button" at bounding box center [495, 126] width 5 height 5
select select "0"
select select "39"
select select "2"
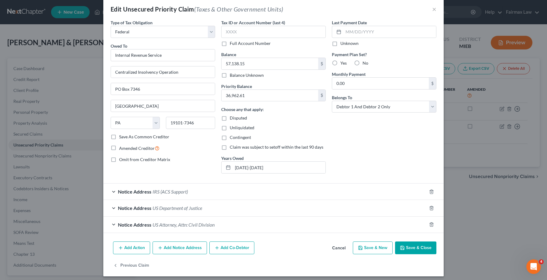
scroll to position [13, 0]
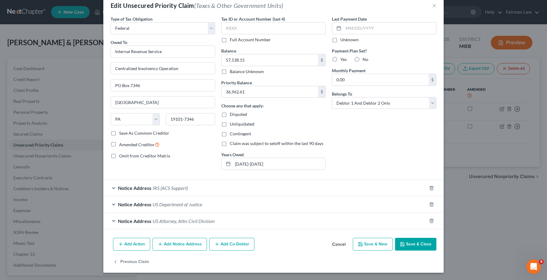
click at [136, 189] on span "Notice Address" at bounding box center [134, 188] width 33 height 6
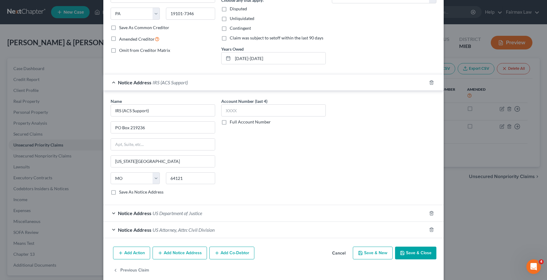
scroll to position [128, 0]
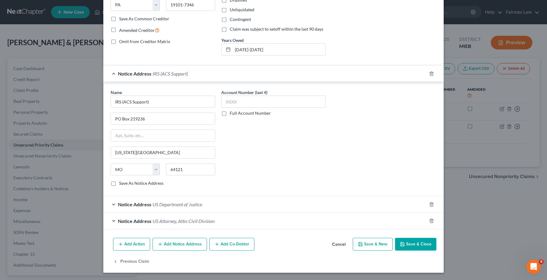
click at [169, 204] on span "US Department of Justice" at bounding box center [176, 205] width 49 height 6
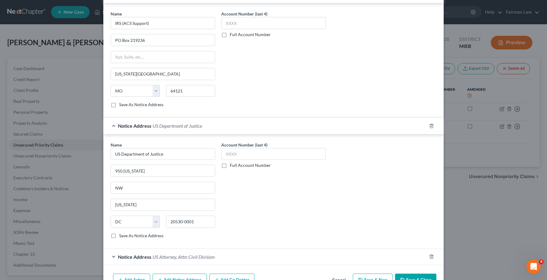
scroll to position [242, 0]
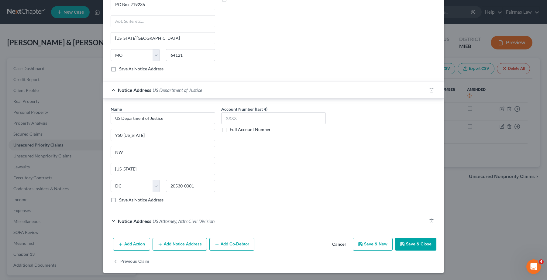
click at [137, 221] on span "Notice Address" at bounding box center [134, 221] width 33 height 6
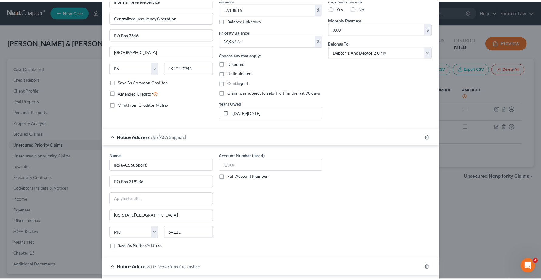
scroll to position [0, 0]
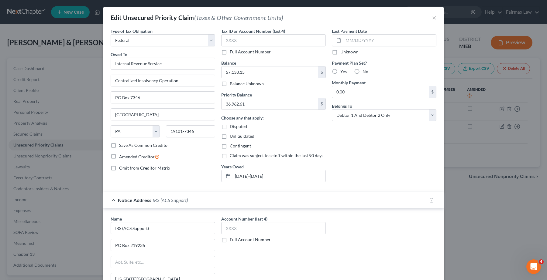
click at [434, 15] on div "Edit Unsecured Priority Claim (Taxes & Other Government Units) ×" at bounding box center [273, 17] width 340 height 21
click at [432, 19] on button "×" at bounding box center [434, 17] width 4 height 7
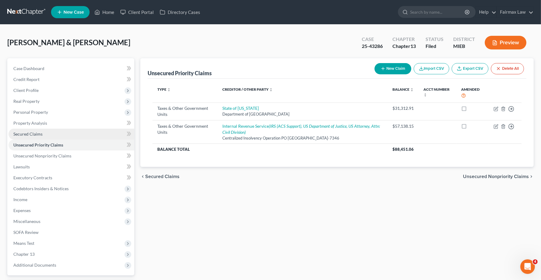
click at [25, 135] on span "Secured Claims" at bounding box center [27, 133] width 29 height 5
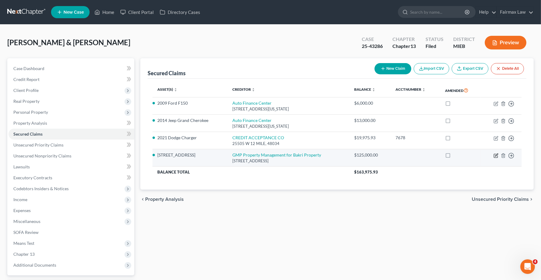
click at [496, 157] on icon "button" at bounding box center [495, 155] width 5 height 5
select select "23"
select select "2"
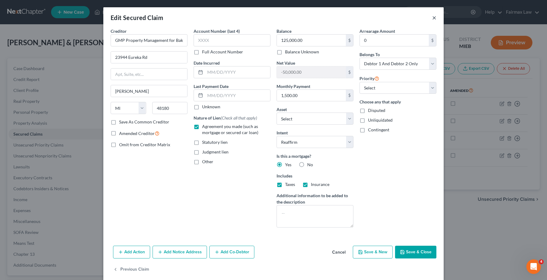
click at [432, 18] on button "×" at bounding box center [434, 17] width 4 height 7
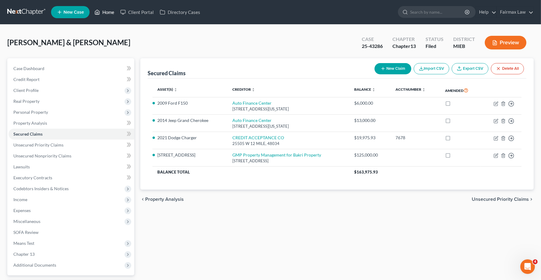
click at [105, 12] on link "Home" at bounding box center [104, 12] width 26 height 11
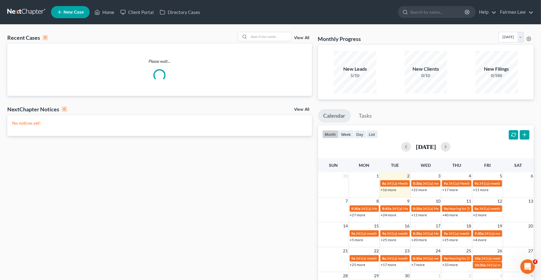
click at [272, 31] on div "Recent Cases 0 View All Please wait... NextChapter Notices 0 View All No notice…" at bounding box center [270, 182] width 541 height 315
click at [264, 39] on input "search" at bounding box center [270, 36] width 43 height 9
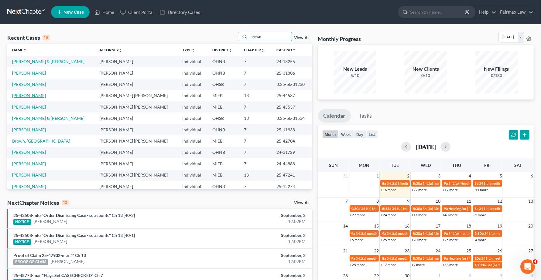
type input "brown"
click at [29, 97] on link "Brown, Crystal" at bounding box center [29, 95] width 34 height 5
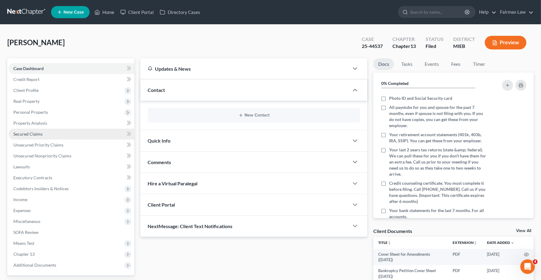
click at [24, 136] on span "Secured Claims" at bounding box center [27, 133] width 29 height 5
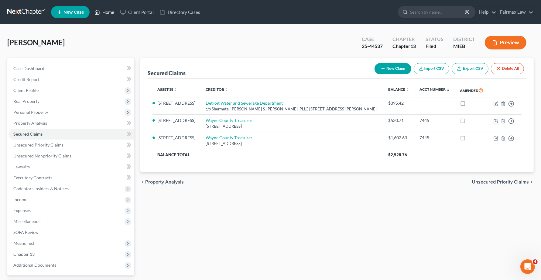
click at [106, 12] on link "Home" at bounding box center [104, 12] width 26 height 11
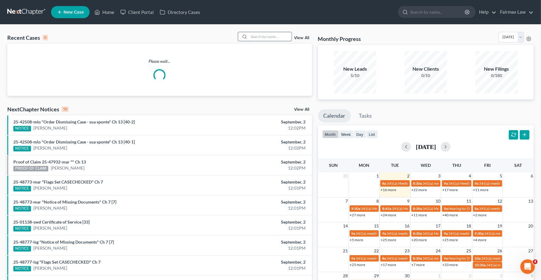
click at [267, 37] on input "search" at bounding box center [270, 36] width 43 height 9
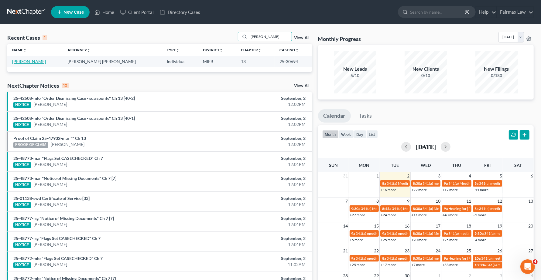
type input "matthew turner"
click at [36, 62] on link "Turner, Matthew" at bounding box center [29, 61] width 34 height 5
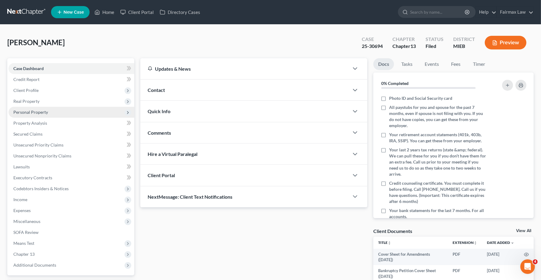
click at [40, 111] on span "Personal Property" at bounding box center [30, 112] width 35 height 5
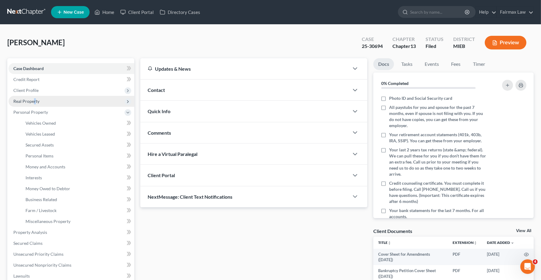
click at [34, 100] on span "Real Property" at bounding box center [26, 101] width 26 height 5
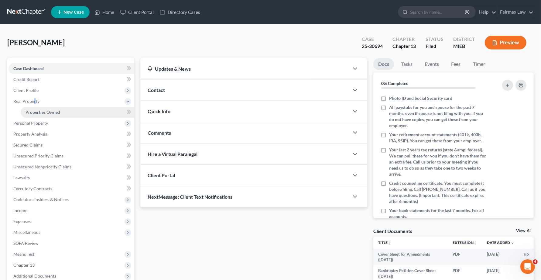
click at [37, 113] on span "Properties Owned" at bounding box center [43, 112] width 35 height 5
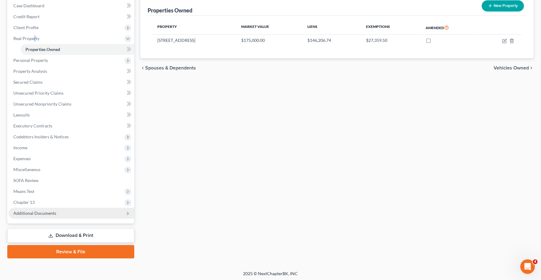
scroll to position [64, 0]
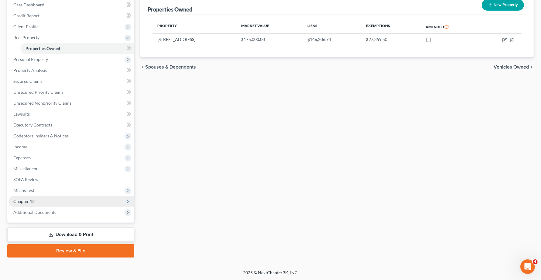
click at [27, 203] on span "Chapter 13" at bounding box center [23, 201] width 21 height 5
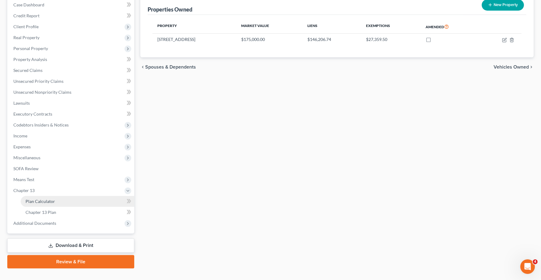
click at [31, 201] on span "Plan Calculator" at bounding box center [40, 201] width 29 height 5
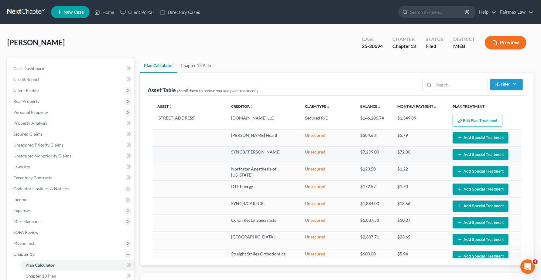
select select "35"
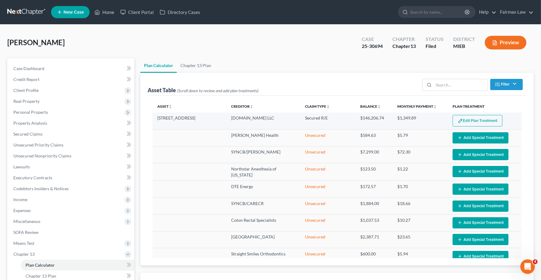
click at [476, 118] on button "Edit Plan Treatment" at bounding box center [477, 121] width 50 height 12
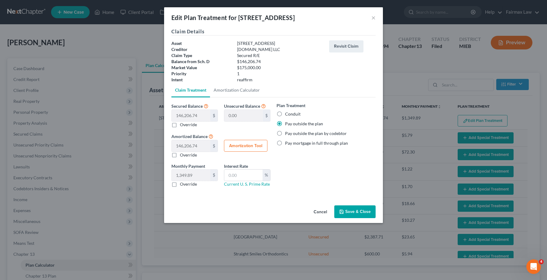
click at [377, 19] on div "Edit Plan Treatment for 4029 Ravenswood Rd ×" at bounding box center [273, 17] width 219 height 21
click at [373, 18] on button "×" at bounding box center [373, 17] width 4 height 7
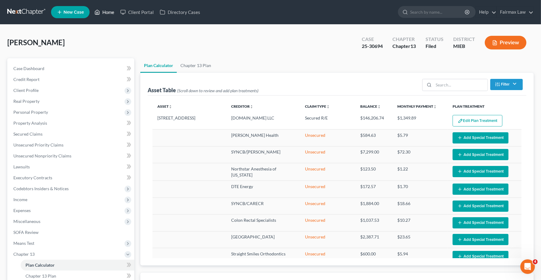
click at [106, 12] on link "Home" at bounding box center [104, 12] width 26 height 11
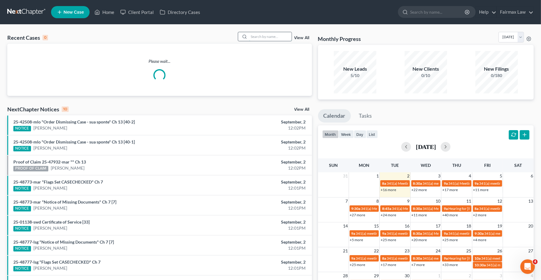
click at [277, 34] on input "search" at bounding box center [270, 36] width 43 height 9
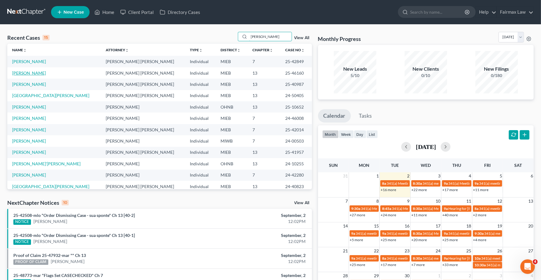
type input "andrea"
click at [26, 74] on link "Stephens, Andrea" at bounding box center [29, 72] width 34 height 5
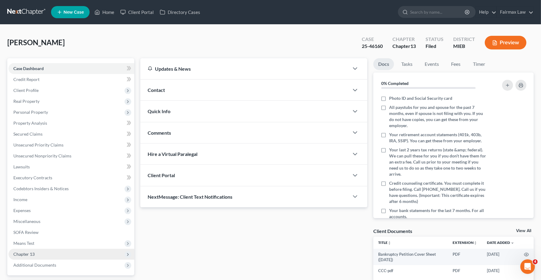
click at [26, 255] on span "Chapter 13" at bounding box center [23, 254] width 21 height 5
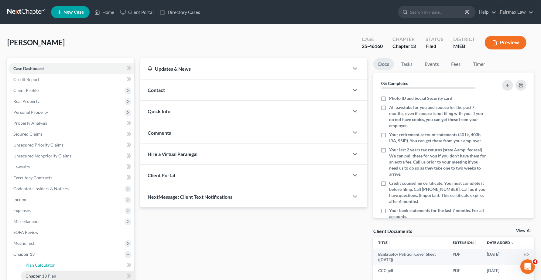
click at [49, 266] on span "Plan Calculator" at bounding box center [40, 265] width 29 height 5
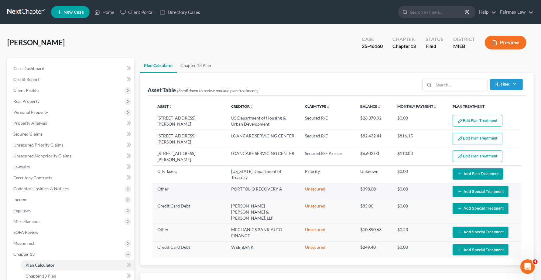
select select "59"
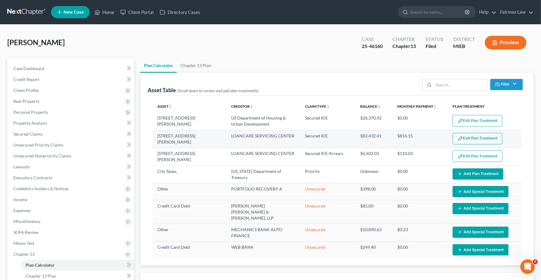
click at [469, 138] on button "Edit Plan Treatment" at bounding box center [477, 139] width 50 height 12
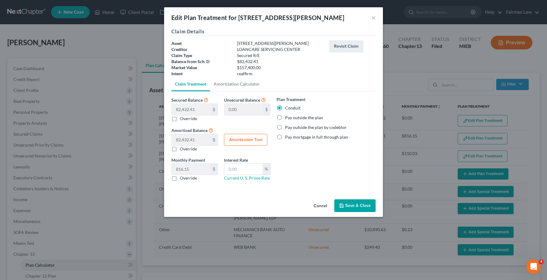
click at [356, 207] on button "Save & Close" at bounding box center [354, 205] width 41 height 13
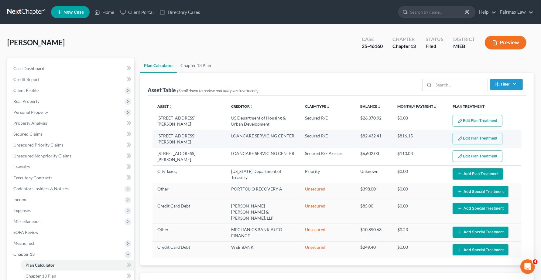
select select "59"
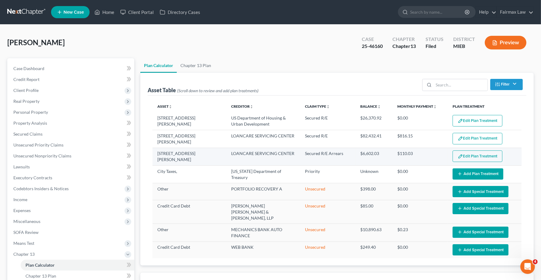
click at [480, 151] on button "Edit Plan Treatment" at bounding box center [477, 157] width 50 height 12
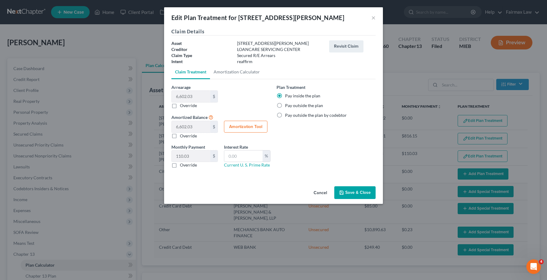
click at [246, 128] on button "Amortization Tool" at bounding box center [245, 127] width 43 height 12
type input "6,602.03"
type input "60"
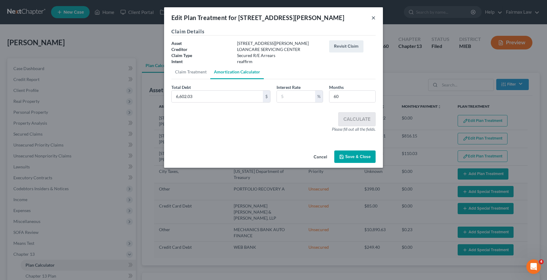
click at [373, 18] on button "×" at bounding box center [373, 17] width 4 height 7
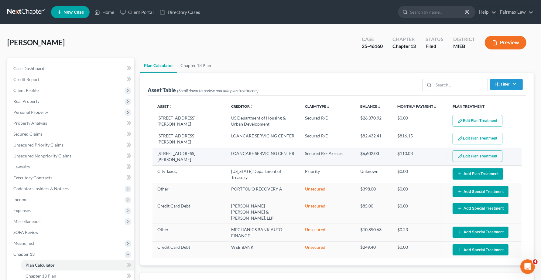
click at [468, 159] on button "Edit Plan Treatment" at bounding box center [477, 157] width 50 height 12
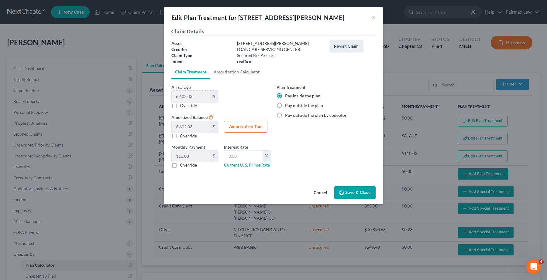
click at [360, 190] on button "Save & Close" at bounding box center [354, 192] width 41 height 13
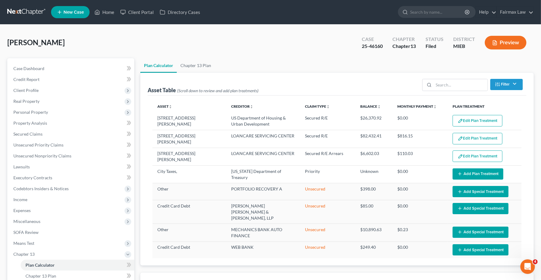
select select "59"
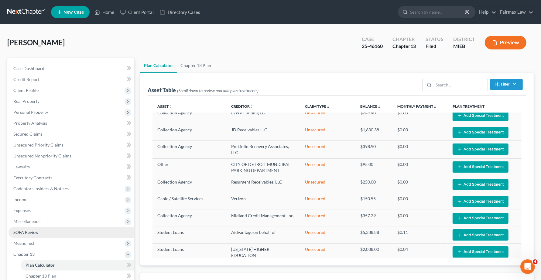
scroll to position [228, 0]
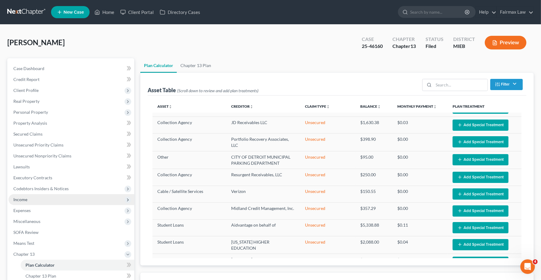
click at [17, 204] on span "Income" at bounding box center [72, 199] width 126 height 11
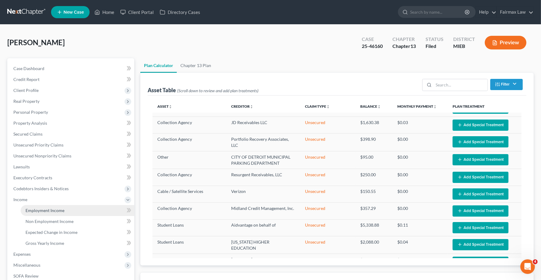
click at [34, 208] on span "Employment Income" at bounding box center [45, 210] width 39 height 5
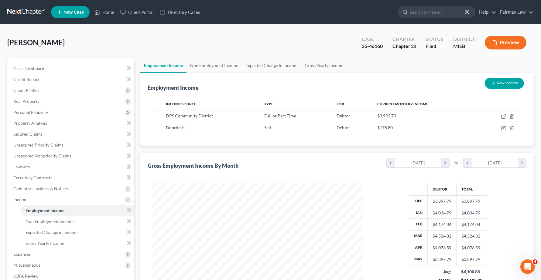
scroll to position [109, 222]
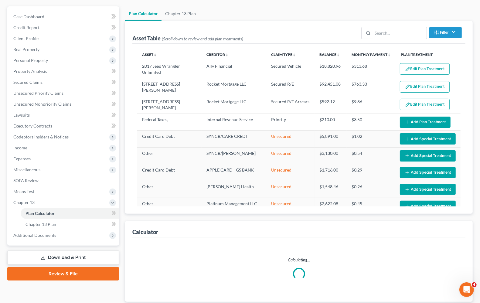
scroll to position [93, 0]
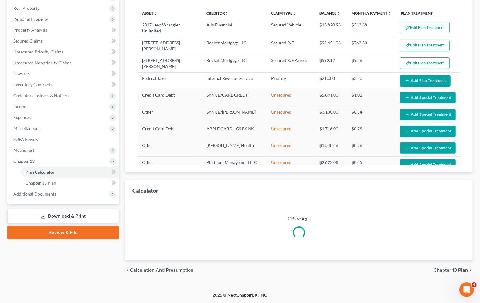
select select "59"
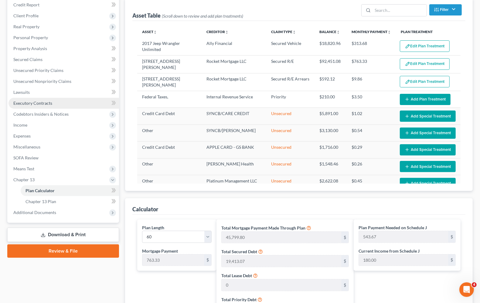
scroll to position [0, 0]
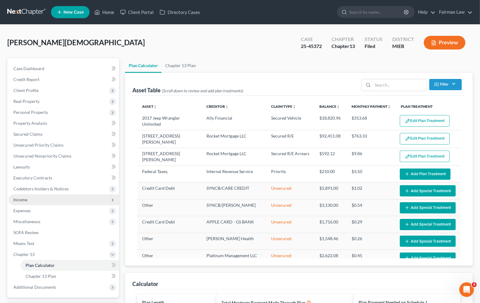
click at [15, 198] on span "Income" at bounding box center [20, 199] width 14 height 5
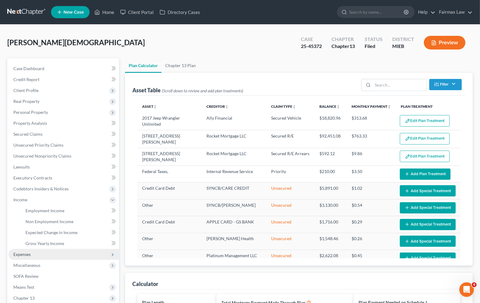
click at [16, 254] on span "Expenses" at bounding box center [21, 254] width 17 height 5
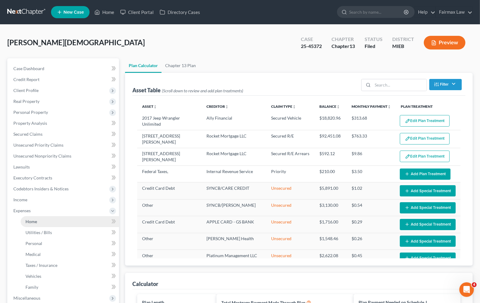
click at [32, 219] on span "Home" at bounding box center [32, 221] width 12 height 5
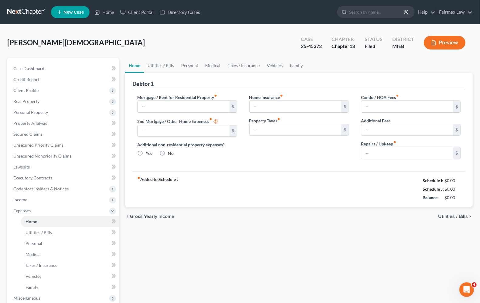
type input "825.00"
type input "0.00"
radio input "true"
type input "0.00"
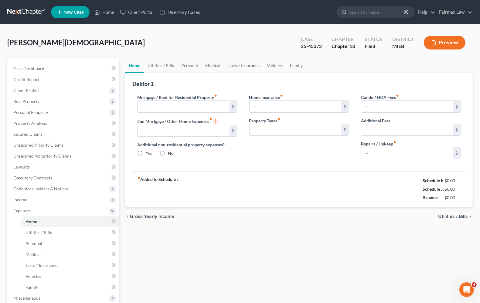
type input "0.00"
click at [22, 201] on span "Income" at bounding box center [20, 199] width 14 height 5
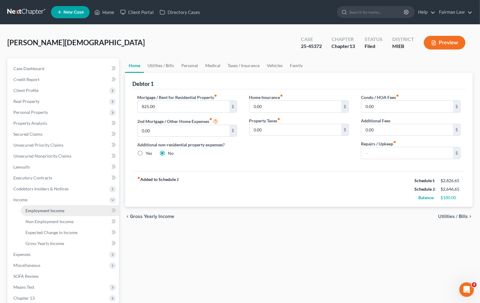
click at [35, 211] on span "Employment Income" at bounding box center [45, 210] width 39 height 5
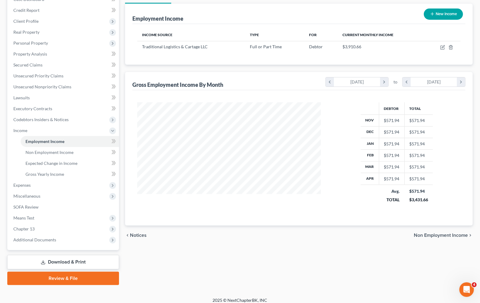
scroll to position [73, 0]
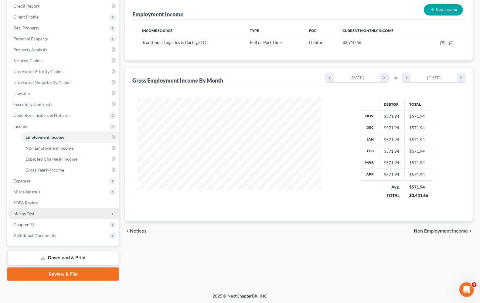
click at [29, 216] on span "Means Test" at bounding box center [64, 213] width 111 height 11
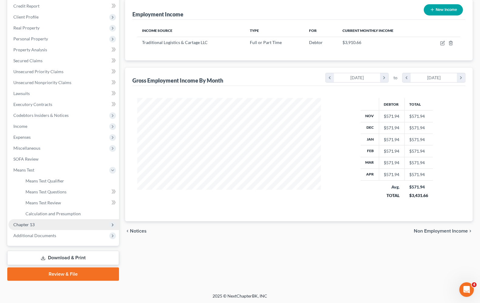
click at [28, 222] on span "Chapter 13" at bounding box center [64, 224] width 111 height 11
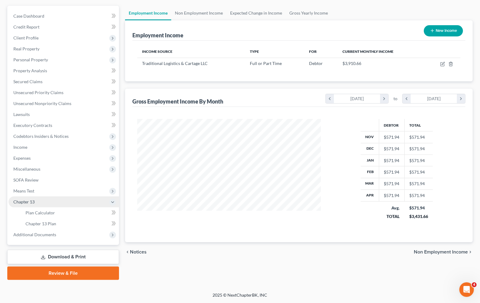
scroll to position [52, 0]
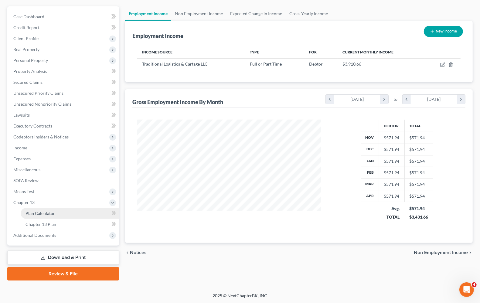
click at [31, 215] on span "Plan Calculator" at bounding box center [40, 213] width 29 height 5
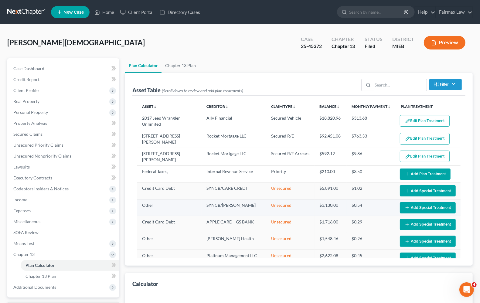
select select "59"
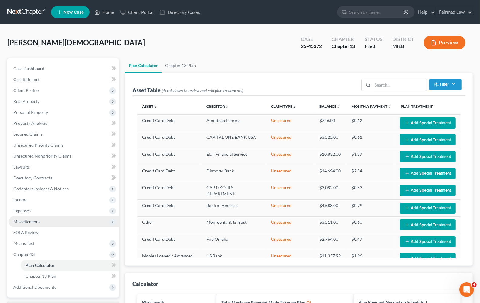
scroll to position [251, 0]
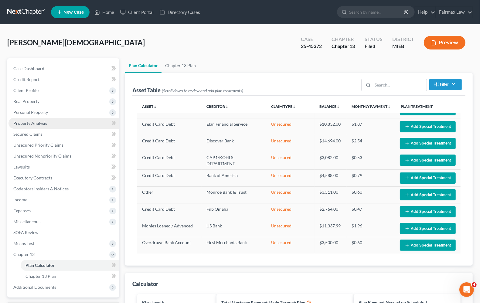
click at [27, 125] on link "Property Analysis" at bounding box center [64, 123] width 111 height 11
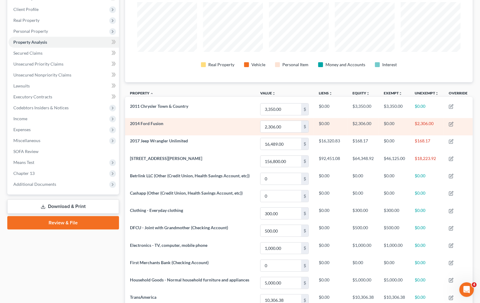
scroll to position [148, 0]
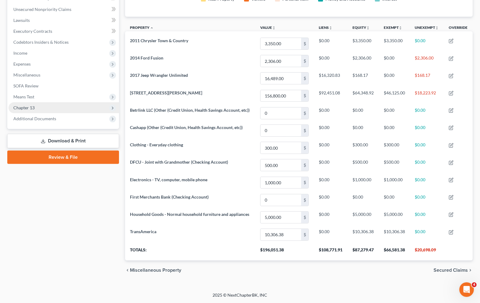
click at [32, 110] on span "Chapter 13" at bounding box center [64, 107] width 111 height 11
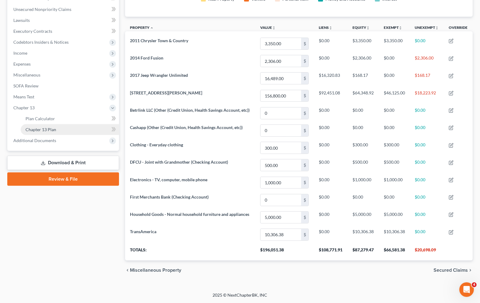
click at [38, 128] on span "Chapter 13 Plan" at bounding box center [41, 129] width 31 height 5
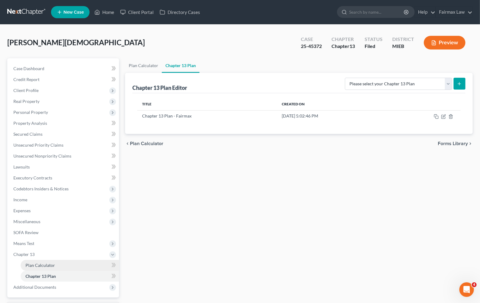
click at [46, 264] on span "Plan Calculator" at bounding box center [40, 265] width 29 height 5
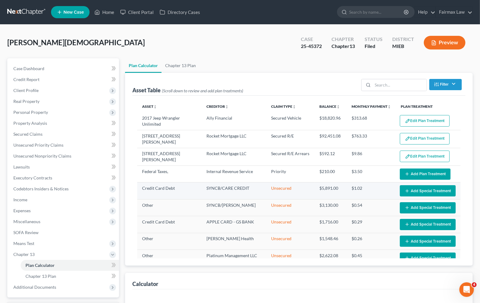
select select "59"
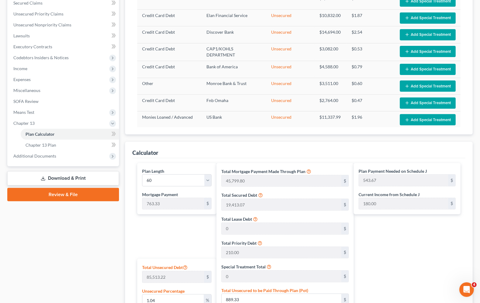
scroll to position [110, 0]
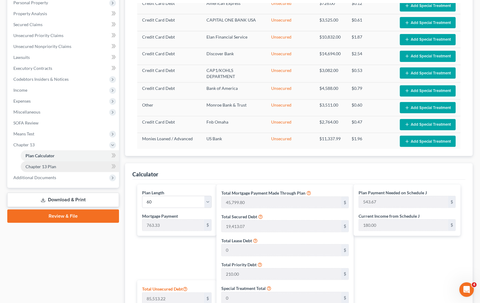
click at [47, 167] on span "Chapter 13 Plan" at bounding box center [41, 166] width 31 height 5
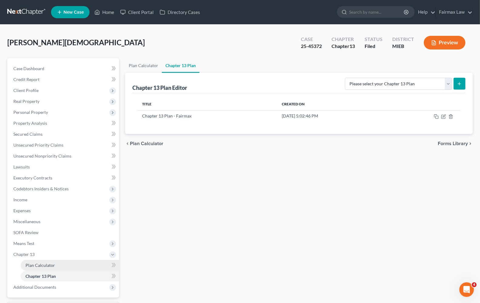
click at [46, 266] on span "Plan Calculator" at bounding box center [40, 265] width 29 height 5
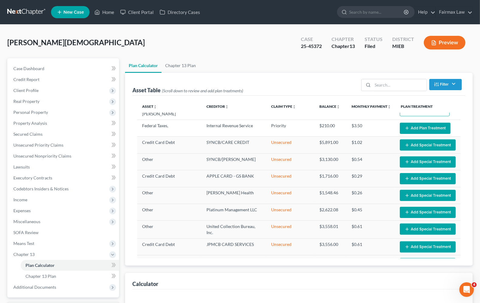
select select "59"
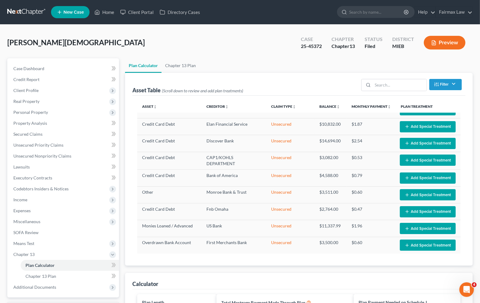
scroll to position [190, 0]
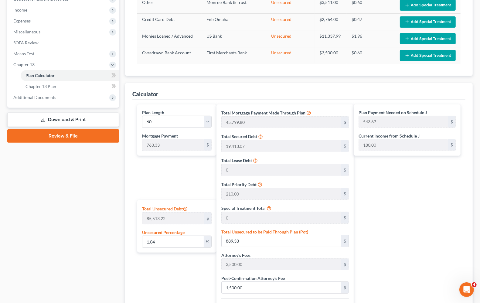
click at [143, 170] on div "Plan Length 1 2 3 4 5 6 7 8 9 10 11 12 13 14 15 16 17 18 19 20 21 22 23 24 25 2…" at bounding box center [175, 251] width 82 height 294
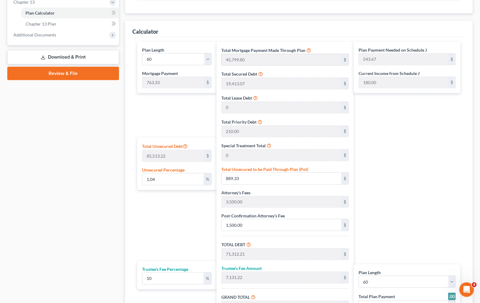
scroll to position [266, 0]
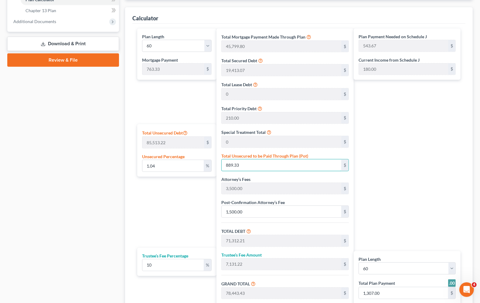
type input "0"
type input "70,422.88"
type input "7,042.28"
type input "77,465.16"
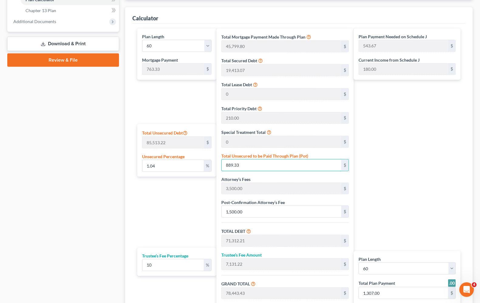
type input "527.67"
type input "1,291.00"
type input "0"
click at [454, 207] on div "Plan Payment Needed on Schedule J 527.67 $ Current Income from Schedule J 180.0…" at bounding box center [409, 176] width 110 height 294
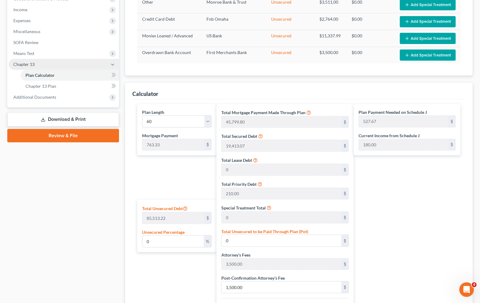
scroll to position [190, 0]
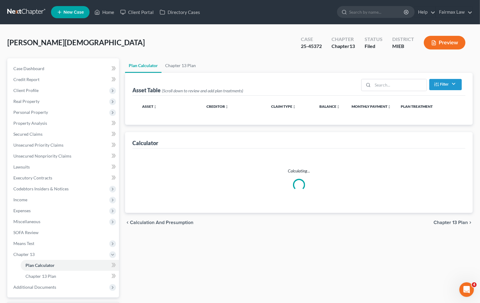
select select "59"
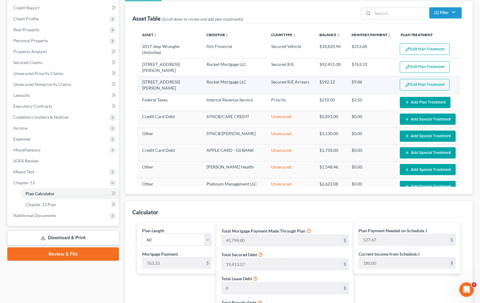
click at [420, 86] on button "Edit Plan Treatment" at bounding box center [425, 85] width 50 height 12
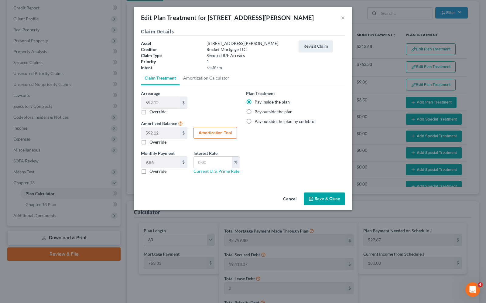
click at [328, 205] on button "Save & Close" at bounding box center [324, 198] width 41 height 13
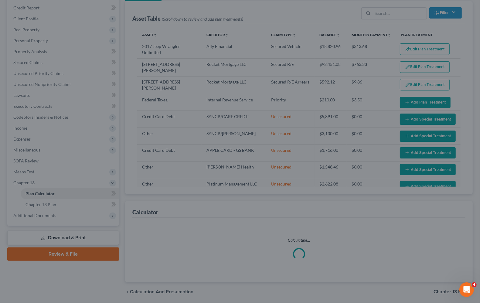
select select "59"
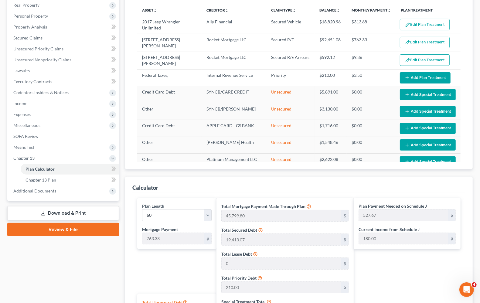
scroll to position [110, 0]
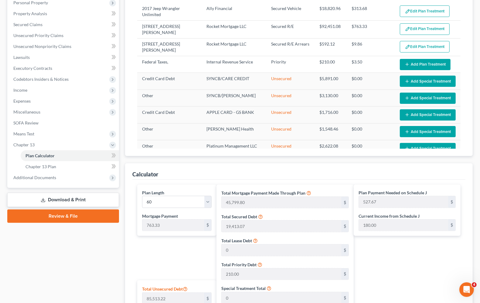
click at [298, 167] on div "Calculator" at bounding box center [298, 171] width 333 height 16
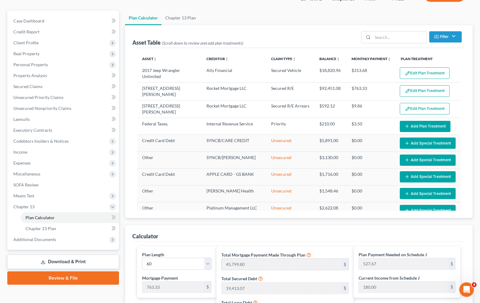
scroll to position [0, 0]
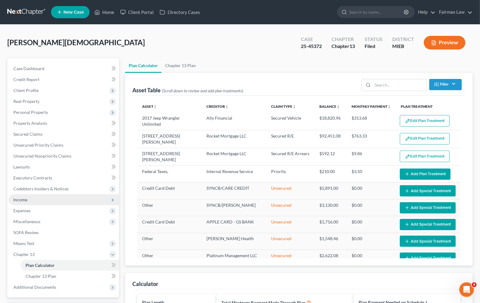
click at [12, 200] on span "Income" at bounding box center [64, 199] width 111 height 11
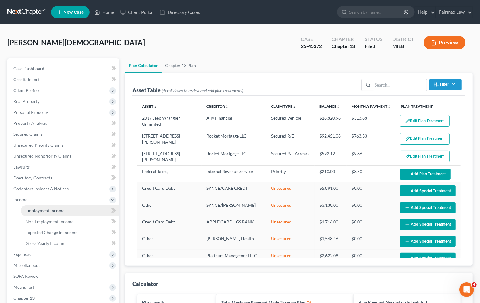
click at [31, 211] on span "Employment Income" at bounding box center [45, 210] width 39 height 5
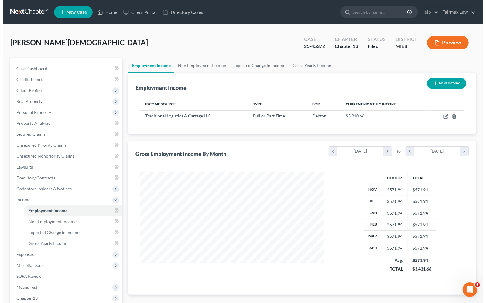
scroll to position [109, 195]
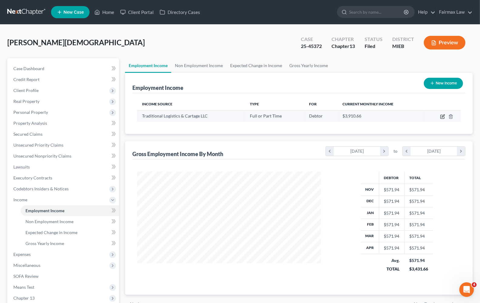
click at [443, 116] on icon "button" at bounding box center [443, 115] width 3 height 3
select select "0"
select select "23"
select select "3"
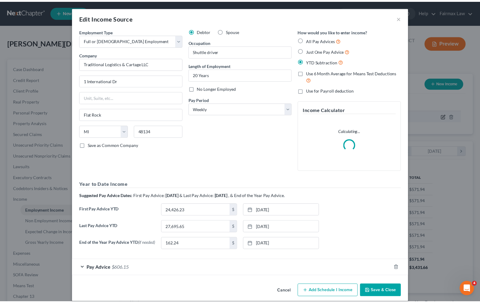
scroll to position [109, 198]
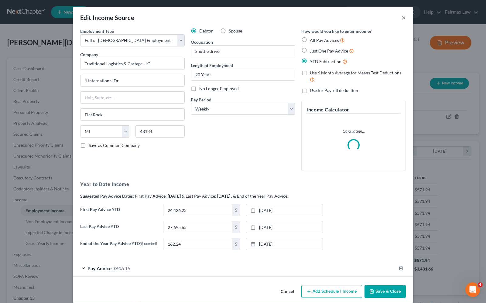
click at [401, 18] on button "×" at bounding box center [403, 17] width 4 height 7
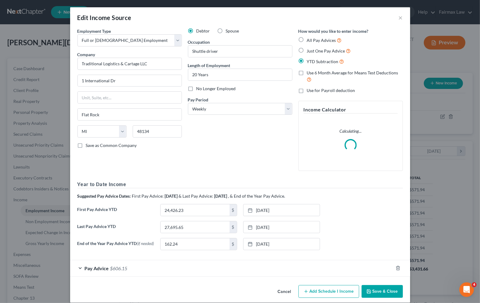
scroll to position [303518, 303432]
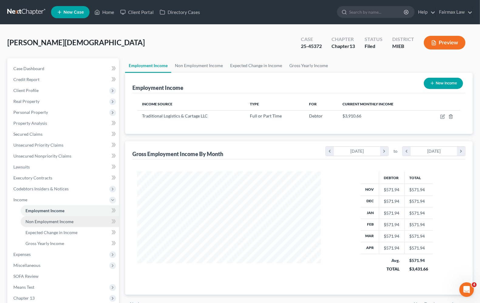
click at [49, 224] on link "Non Employment Income" at bounding box center [70, 221] width 98 height 11
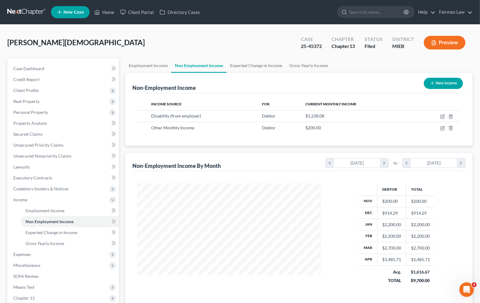
scroll to position [109, 195]
click at [41, 232] on span "Expected Change in Income" at bounding box center [52, 232] width 52 height 5
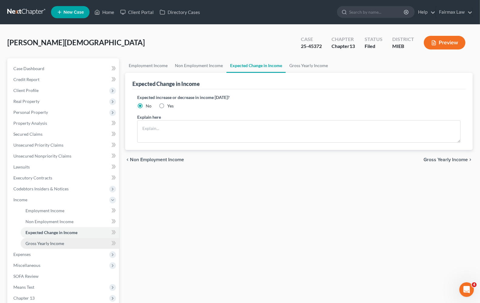
click at [47, 243] on span "Gross Yearly Income" at bounding box center [45, 243] width 39 height 5
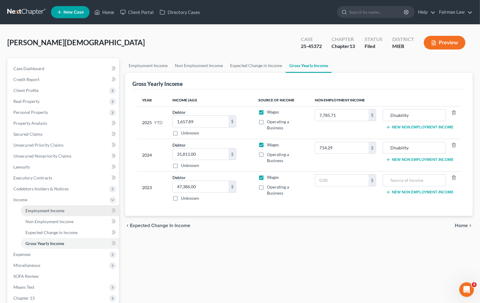
click at [46, 209] on span "Employment Income" at bounding box center [45, 210] width 39 height 5
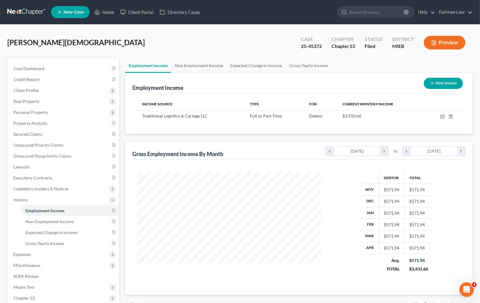
scroll to position [38, 0]
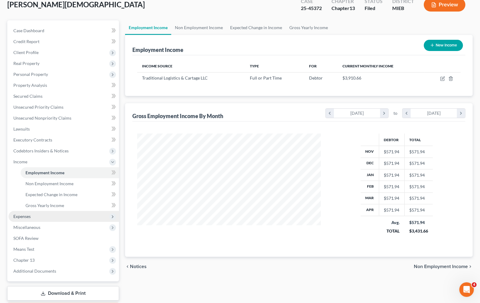
click at [31, 219] on span "Expenses" at bounding box center [64, 216] width 111 height 11
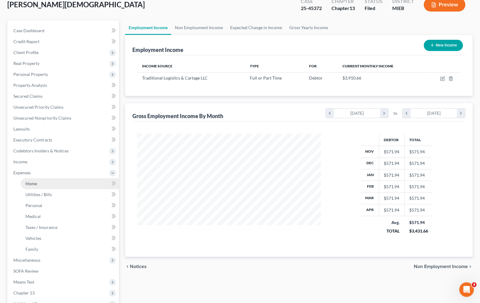
click at [32, 185] on link "Home" at bounding box center [70, 183] width 98 height 11
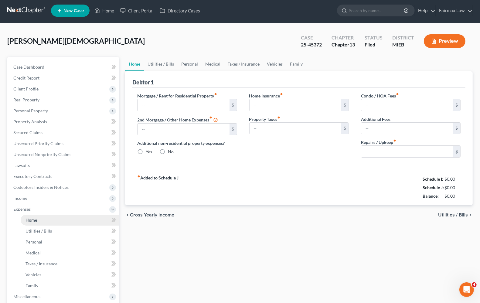
type input "825.00"
type input "0.00"
radio input "true"
type input "0.00"
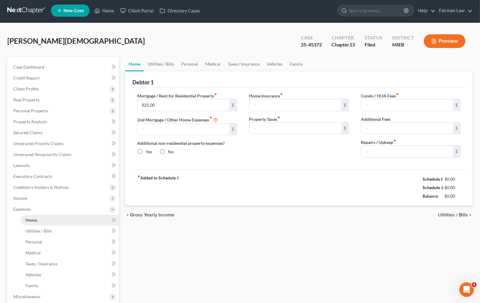
type input "0.00"
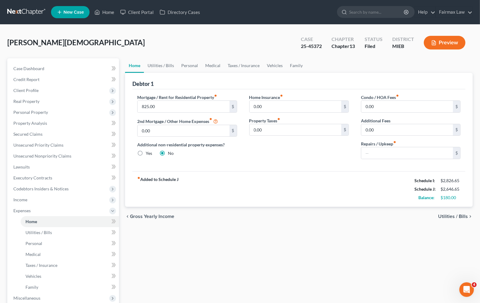
click at [291, 220] on div "chevron_left Gross Yearly Income Utilities / Bills chevron_right" at bounding box center [299, 216] width 348 height 19
click at [29, 288] on span "Family" at bounding box center [32, 286] width 13 height 5
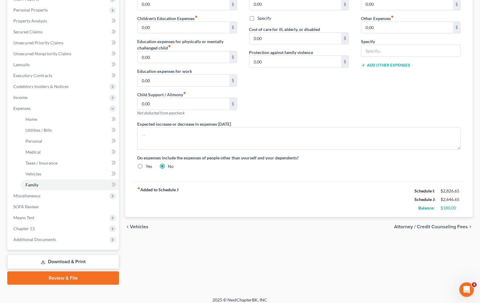
scroll to position [107, 0]
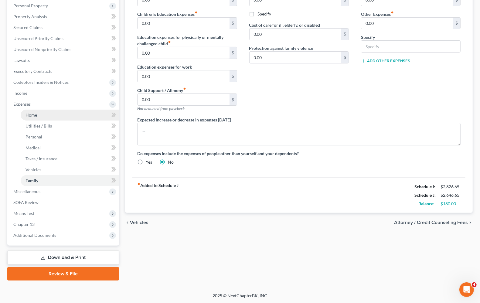
click at [32, 112] on span "Home" at bounding box center [32, 114] width 12 height 5
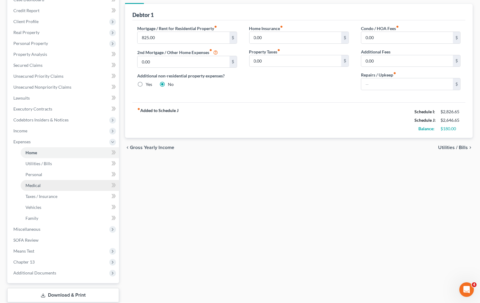
scroll to position [76, 0]
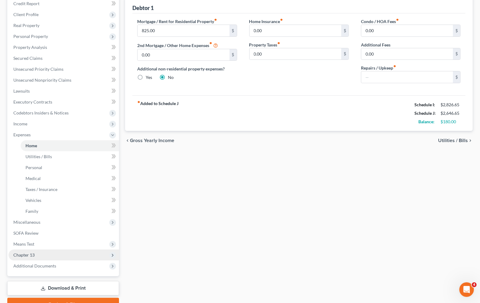
click at [35, 257] on span "Chapter 13" at bounding box center [64, 255] width 111 height 11
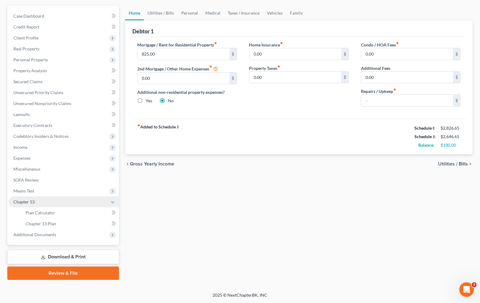
scroll to position [52, 0]
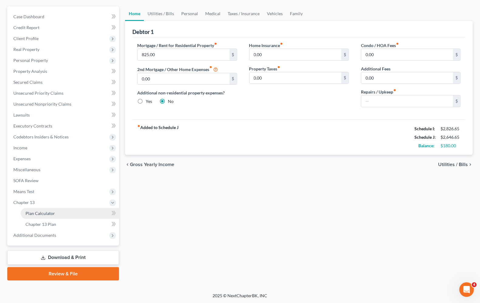
click at [40, 211] on span "Plan Calculator" at bounding box center [40, 213] width 29 height 5
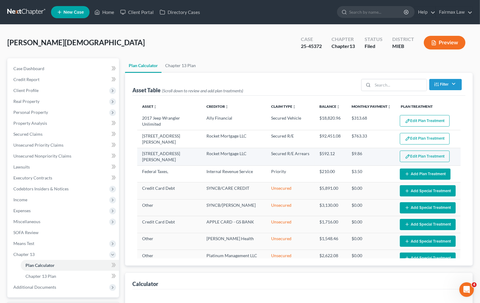
select select "59"
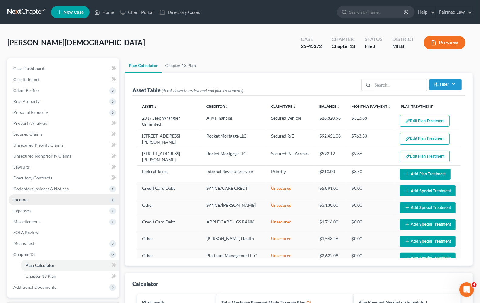
click at [30, 202] on span "Income" at bounding box center [64, 199] width 111 height 11
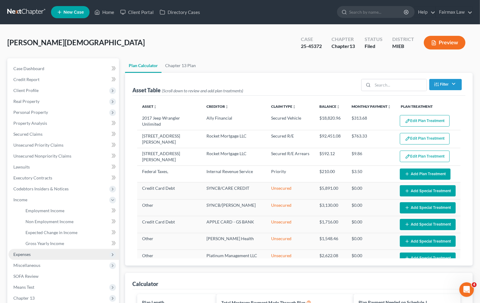
click at [22, 254] on span "Expenses" at bounding box center [21, 254] width 17 height 5
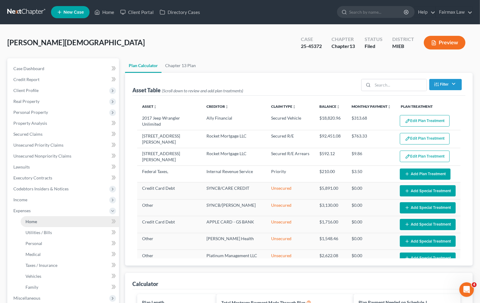
click at [35, 221] on span "Home" at bounding box center [32, 221] width 12 height 5
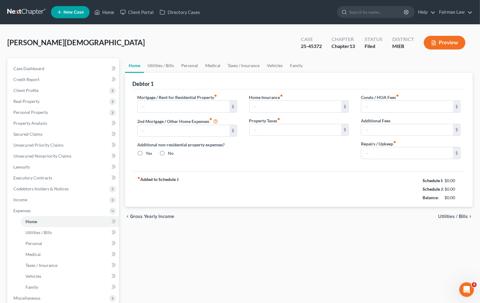
type input "825.00"
type input "0.00"
radio input "true"
type input "0.00"
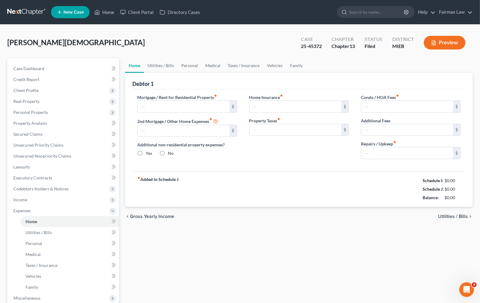
type input "0.00"
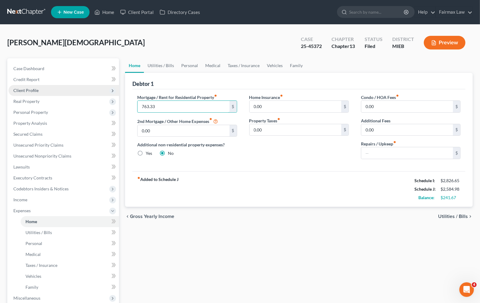
type input "763.33"
click at [449, 218] on span "Utilities / Bills" at bounding box center [453, 216] width 30 height 5
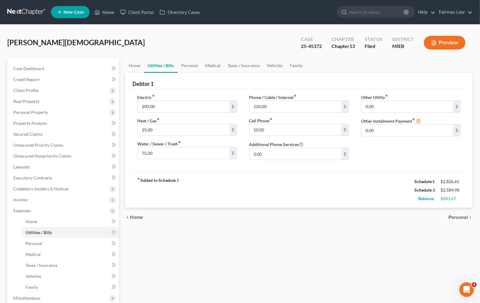
click at [452, 219] on span "Personal" at bounding box center [457, 217] width 19 height 5
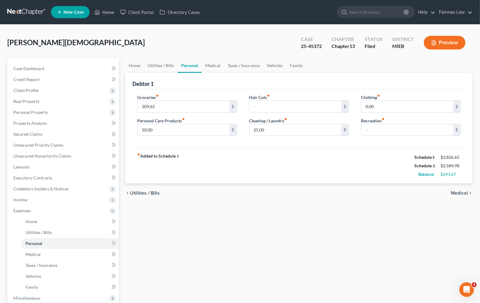
click at [465, 195] on span "Medical" at bounding box center [459, 193] width 17 height 5
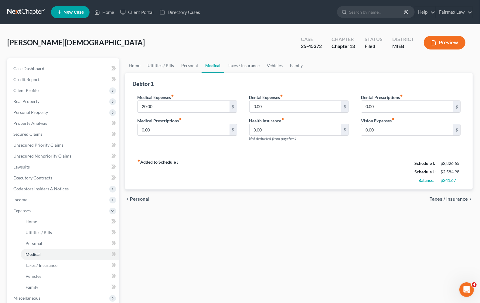
click at [462, 201] on span "Taxes / Insurance" at bounding box center [449, 199] width 38 height 5
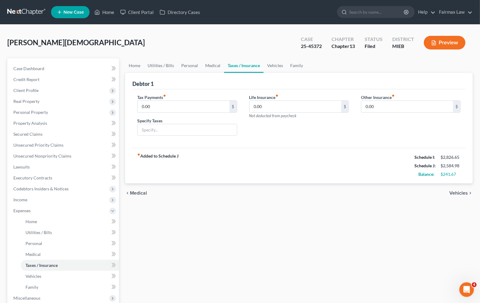
click at [463, 195] on span "Vehicles" at bounding box center [458, 193] width 19 height 5
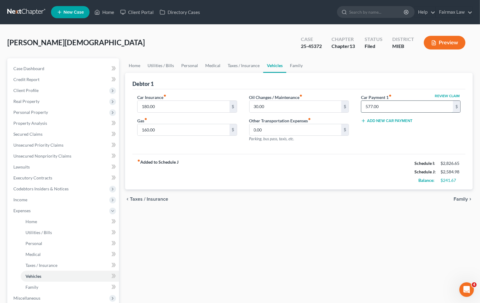
click at [415, 104] on input "577.00" at bounding box center [407, 107] width 92 height 12
type input "0"
drag, startPoint x: 392, startPoint y: 214, endPoint x: 439, endPoint y: 206, distance: 47.5
click at [396, 215] on div "Home Utilities / Bills Personal Medical Taxes / Insurance Vehicles Family Debto…" at bounding box center [299, 222] width 354 height 329
click at [458, 200] on span "Family" at bounding box center [461, 199] width 14 height 5
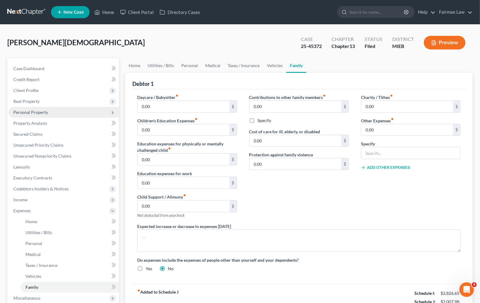
click at [25, 115] on span "Personal Property" at bounding box center [64, 112] width 111 height 11
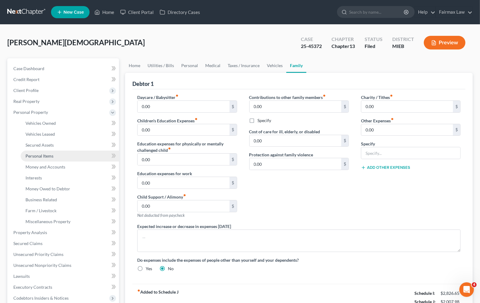
click at [40, 153] on span "Personal Items" at bounding box center [40, 155] width 28 height 5
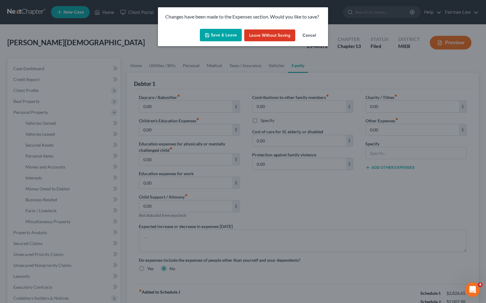
click at [219, 39] on button "Save & Leave" at bounding box center [221, 35] width 42 height 13
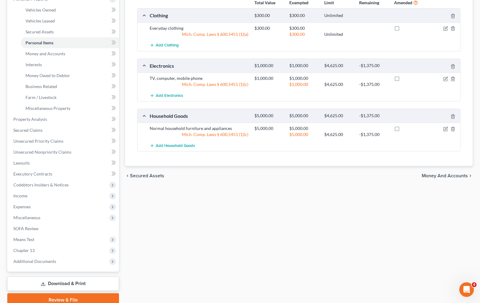
scroll to position [114, 0]
click at [32, 55] on span "Money and Accounts" at bounding box center [46, 52] width 40 height 5
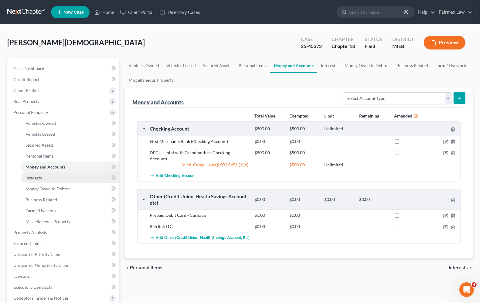
click at [43, 178] on link "Interests" at bounding box center [70, 177] width 98 height 11
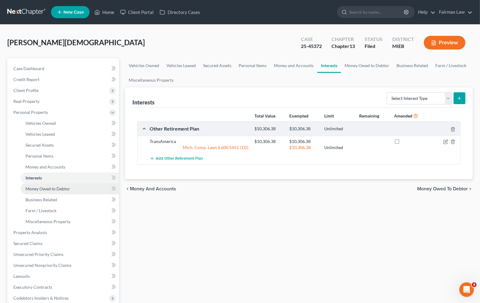
click at [49, 192] on link "Money Owed to Debtor" at bounding box center [70, 188] width 98 height 11
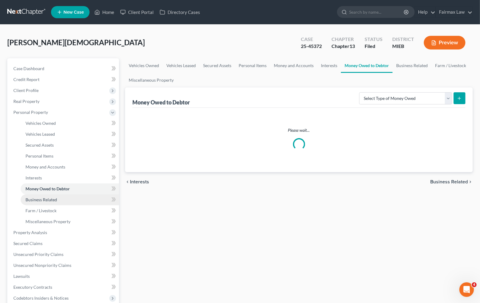
click at [49, 203] on link "Business Related" at bounding box center [70, 199] width 98 height 11
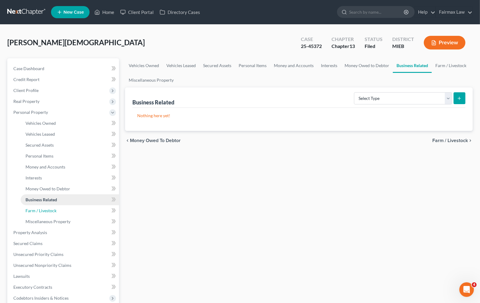
drag, startPoint x: 52, startPoint y: 211, endPoint x: 48, endPoint y: 195, distance: 16.9
click at [52, 211] on span "Farm / Livestock" at bounding box center [41, 210] width 31 height 5
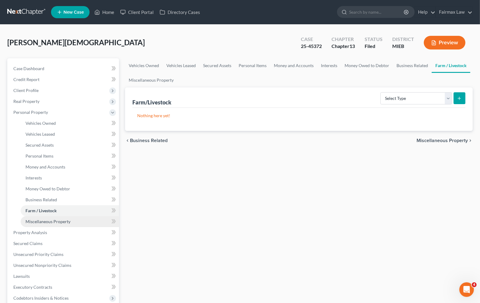
click at [70, 224] on link "Miscellaneous Property" at bounding box center [70, 221] width 98 height 11
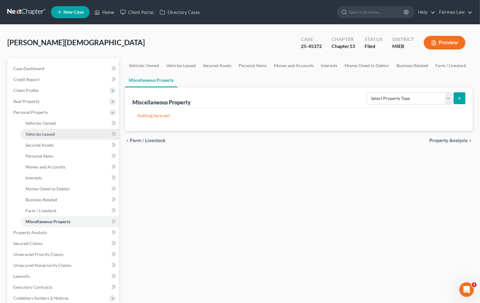
click at [42, 134] on span "Vehicles Leased" at bounding box center [40, 133] width 29 height 5
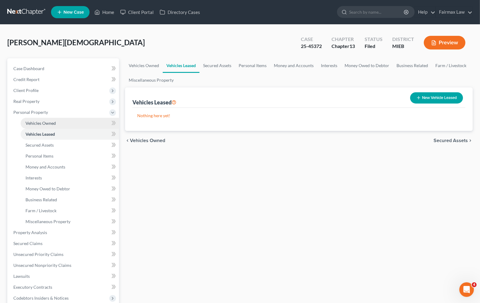
click at [43, 124] on span "Vehicles Owned" at bounding box center [41, 123] width 30 height 5
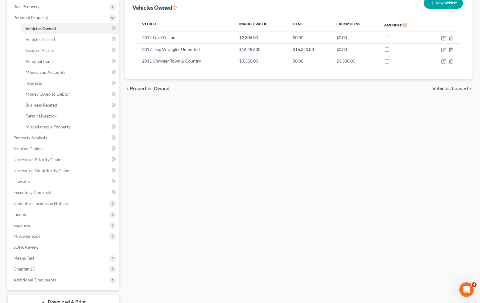
scroll to position [114, 0]
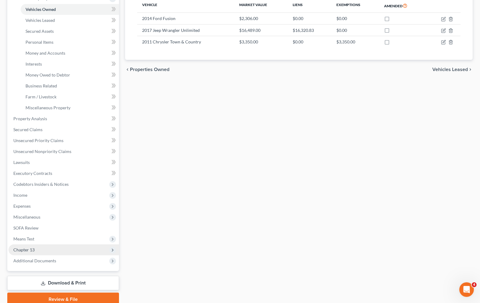
click at [28, 252] on span "Chapter 13" at bounding box center [64, 249] width 111 height 11
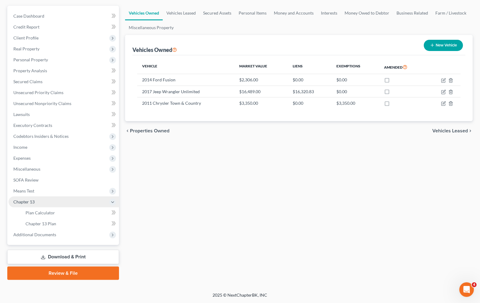
scroll to position [52, 0]
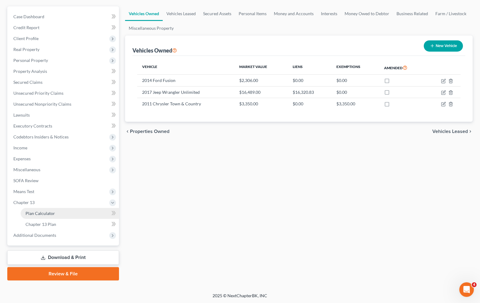
click at [39, 213] on span "Plan Calculator" at bounding box center [40, 213] width 29 height 5
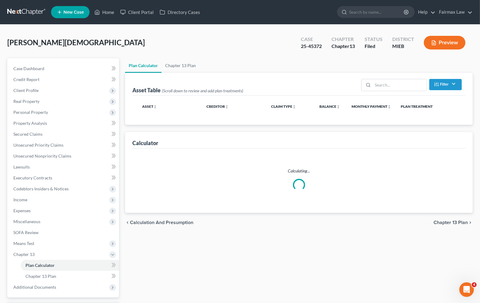
select select "59"
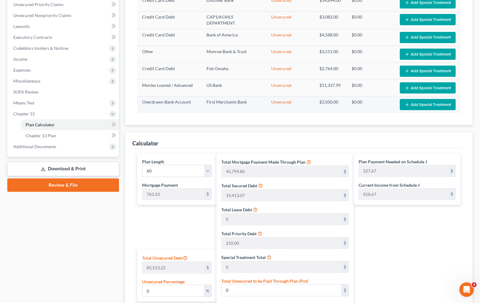
scroll to position [110, 0]
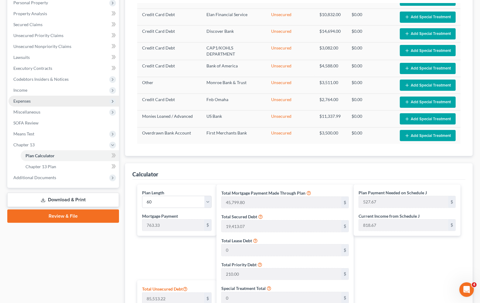
click at [24, 99] on span "Expenses" at bounding box center [21, 100] width 17 height 5
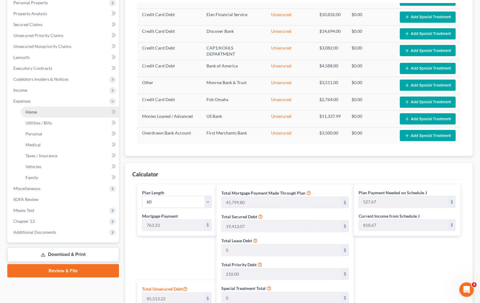
click at [27, 109] on span "Home" at bounding box center [32, 111] width 12 height 5
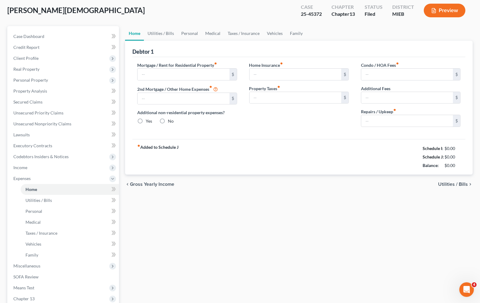
type input "763.33"
type input "0.00"
radio input "true"
type input "0.00"
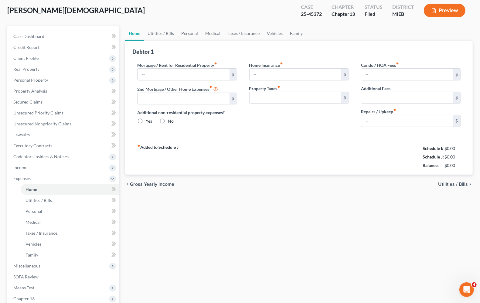
type input "0.00"
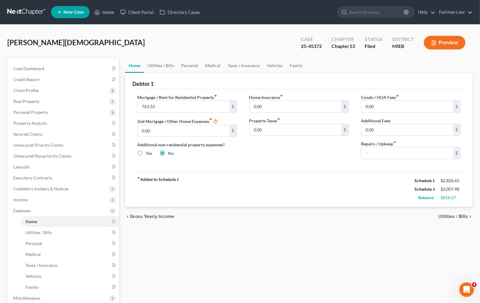
click at [457, 215] on span "Utilities / Bills" at bounding box center [453, 216] width 30 height 5
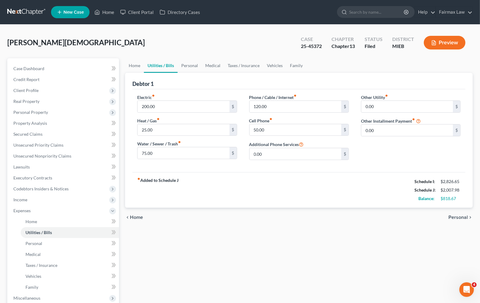
click at [456, 217] on span "Personal" at bounding box center [457, 217] width 19 height 5
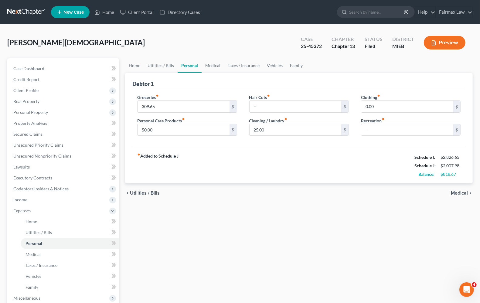
click at [461, 193] on span "Medical" at bounding box center [459, 193] width 17 height 5
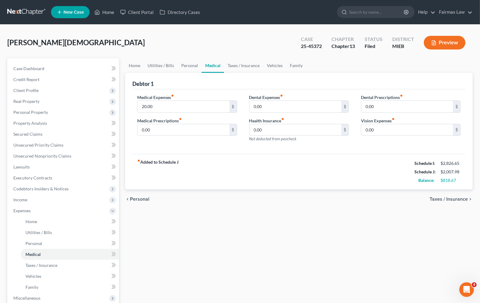
click at [457, 201] on span "Taxes / Insurance" at bounding box center [449, 199] width 38 height 5
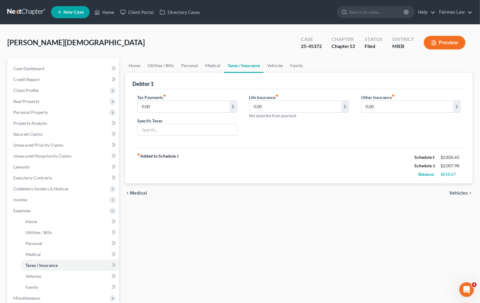
click at [140, 195] on span "Medical" at bounding box center [138, 193] width 17 height 5
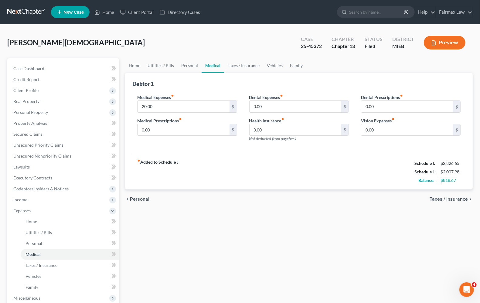
click at [140, 195] on div "chevron_left Personal Taxes / Insurance chevron_right" at bounding box center [299, 198] width 348 height 19
click at [140, 201] on span "Personal" at bounding box center [139, 199] width 19 height 5
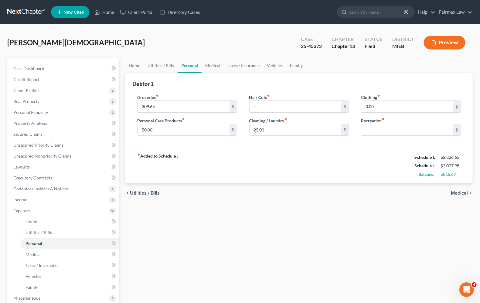
click at [140, 199] on div "chevron_left Utilities / Bills Medical chevron_right" at bounding box center [299, 192] width 348 height 19
click at [142, 194] on span "Utilities / Bills" at bounding box center [145, 193] width 30 height 5
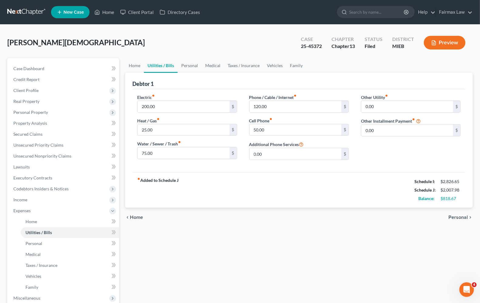
drag, startPoint x: 136, startPoint y: 216, endPoint x: 139, endPoint y: 208, distance: 7.8
click at [136, 216] on span "Home" at bounding box center [136, 217] width 13 height 5
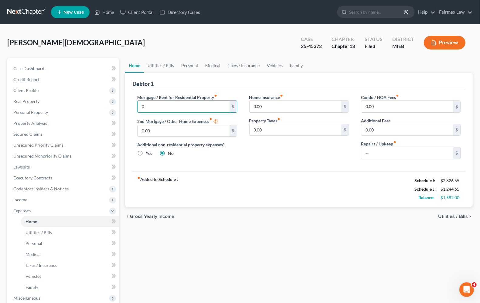
type input "0"
click at [272, 204] on div "fiber_manual_record Added to Schedule J Schedule I: $2,826.65 Schedule J: $1,24…" at bounding box center [298, 189] width 333 height 36
click at [450, 217] on span "Utilities / Bills" at bounding box center [453, 216] width 30 height 5
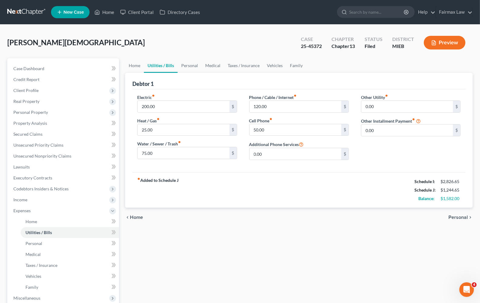
click at [453, 215] on span "Personal" at bounding box center [457, 217] width 19 height 5
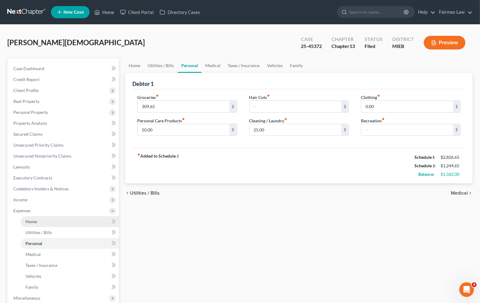
click at [22, 223] on link "Home" at bounding box center [70, 221] width 98 height 11
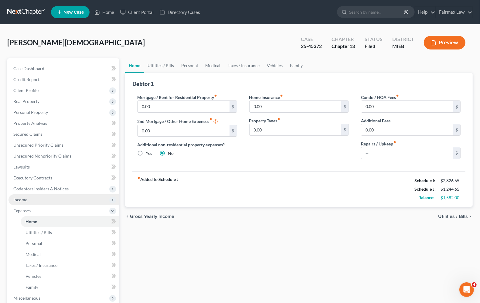
drag, startPoint x: 11, startPoint y: 198, endPoint x: 16, endPoint y: 198, distance: 4.6
click at [12, 198] on span "Income" at bounding box center [64, 199] width 111 height 11
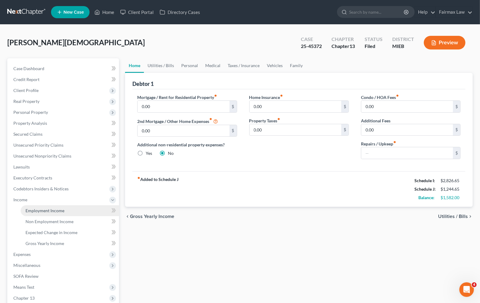
click at [46, 210] on span "Employment Income" at bounding box center [45, 210] width 39 height 5
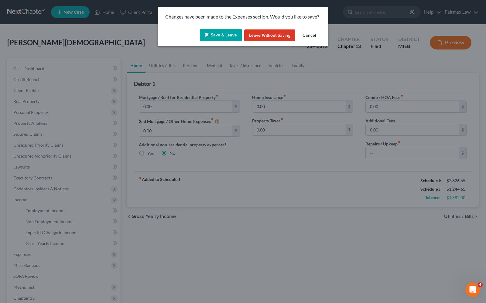
click at [224, 37] on button "Save & Leave" at bounding box center [221, 35] width 42 height 13
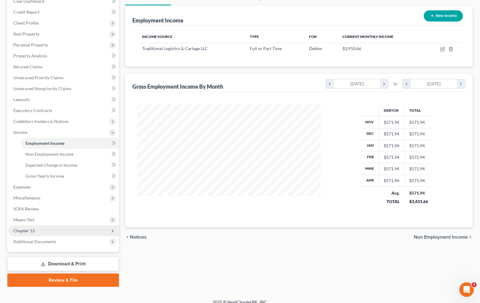
scroll to position [73, 0]
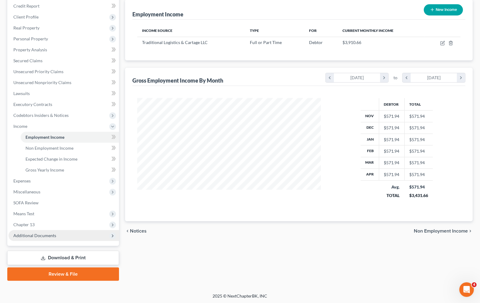
click at [25, 230] on span "Additional Documents" at bounding box center [64, 235] width 111 height 11
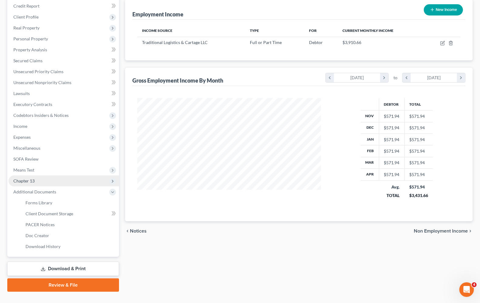
click at [36, 175] on span "Chapter 13" at bounding box center [64, 180] width 111 height 11
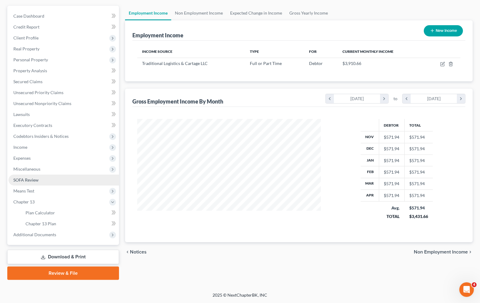
scroll to position [52, 0]
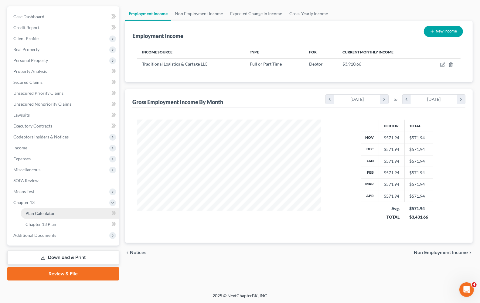
click at [48, 214] on span "Plan Calculator" at bounding box center [40, 213] width 29 height 5
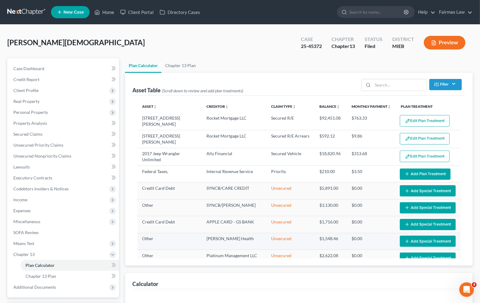
select select "59"
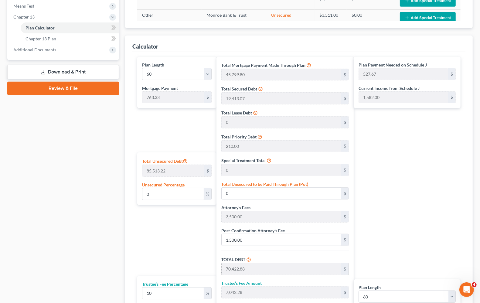
scroll to position [72, 0]
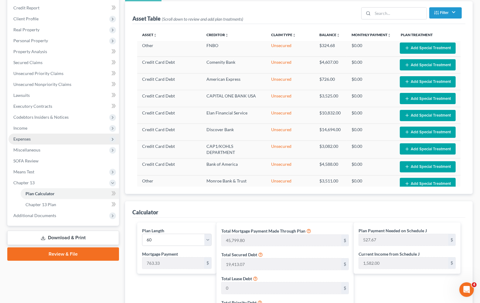
click at [29, 138] on span "Expenses" at bounding box center [21, 138] width 17 height 5
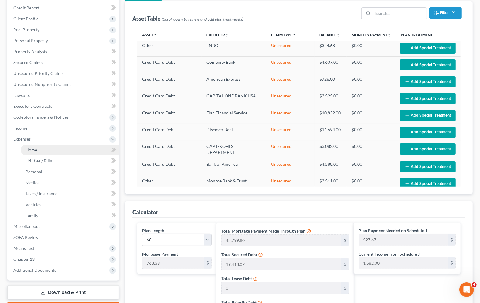
click at [31, 150] on span "Home" at bounding box center [32, 149] width 12 height 5
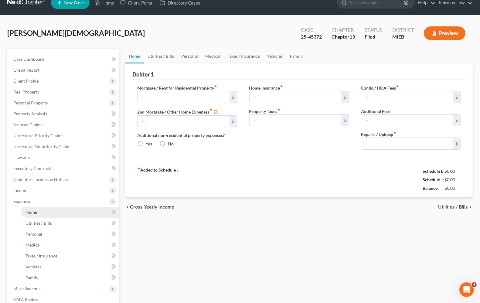
type input "0.00"
radio input "true"
type input "0.00"
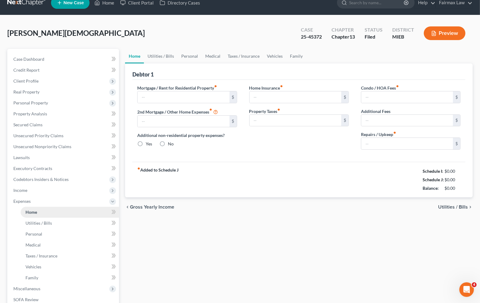
type input "0.00"
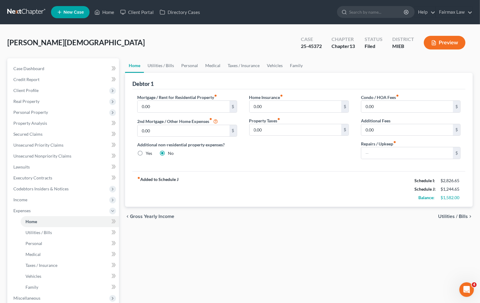
click at [465, 219] on span "Utilities / Bills" at bounding box center [453, 216] width 30 height 5
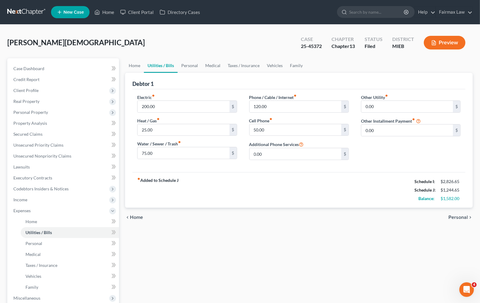
click at [459, 219] on span "Personal" at bounding box center [457, 217] width 19 height 5
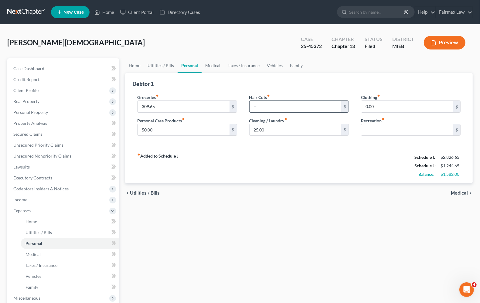
drag, startPoint x: 257, startPoint y: 108, endPoint x: 269, endPoint y: 105, distance: 12.2
click at [257, 108] on input "text" at bounding box center [296, 107] width 92 height 12
type input "5"
type input "35.00"
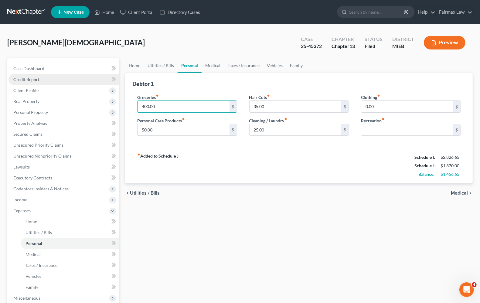
type input "400.00"
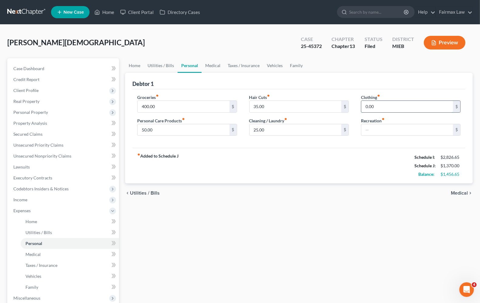
click at [362, 101] on input "0.00" at bounding box center [407, 107] width 92 height 12
type input "50.00"
click at [465, 193] on span "Medical" at bounding box center [459, 193] width 17 height 5
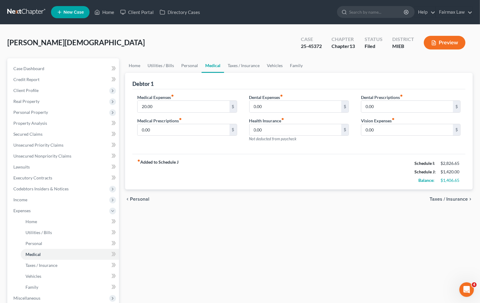
click at [450, 200] on span "Taxes / Insurance" at bounding box center [449, 199] width 38 height 5
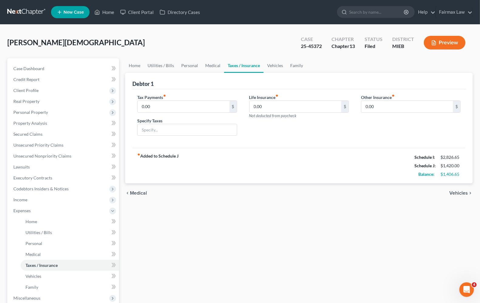
click at [459, 192] on span "Vehicles" at bounding box center [458, 193] width 19 height 5
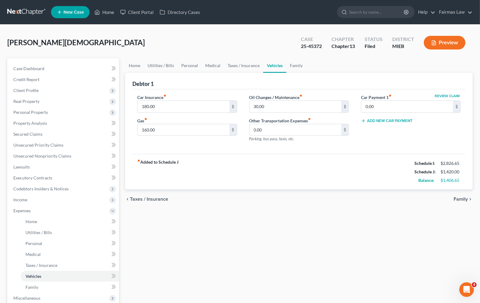
click at [461, 198] on span "Family" at bounding box center [461, 199] width 14 height 5
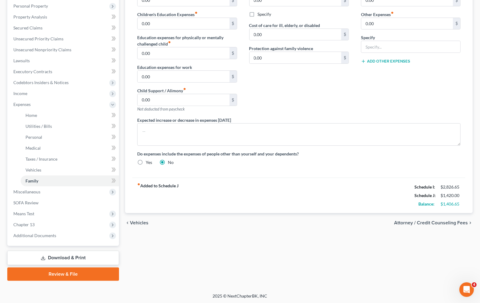
scroll to position [107, 0]
click at [413, 223] on span "Attorney / Credit Counseling Fees" at bounding box center [431, 222] width 74 height 5
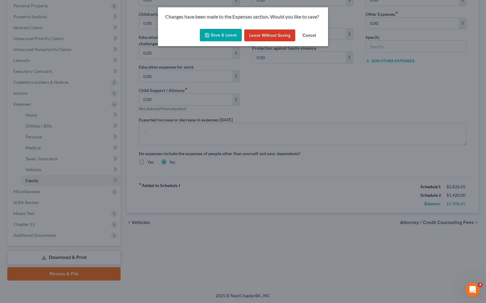
click at [215, 37] on button "Save & Leave" at bounding box center [221, 35] width 42 height 13
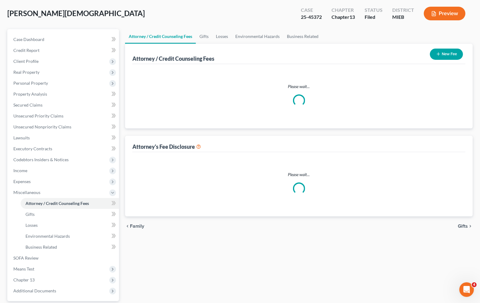
scroll to position [0, 0]
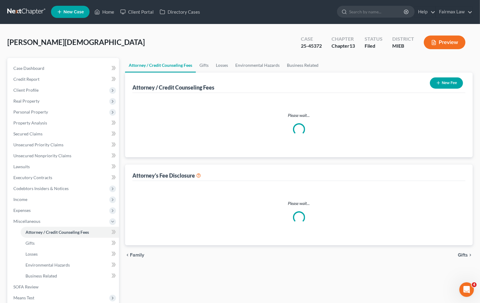
select select "3"
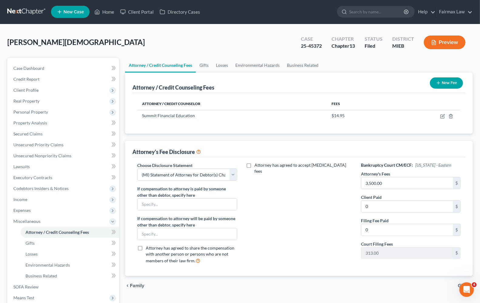
scroll to position [0, 0]
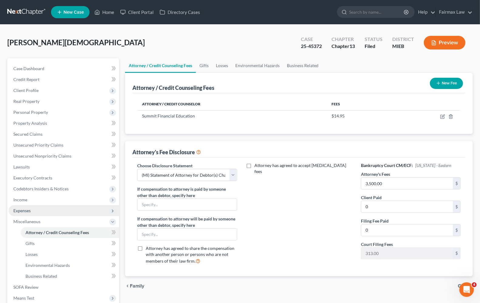
click at [24, 212] on span "Expenses" at bounding box center [21, 210] width 17 height 5
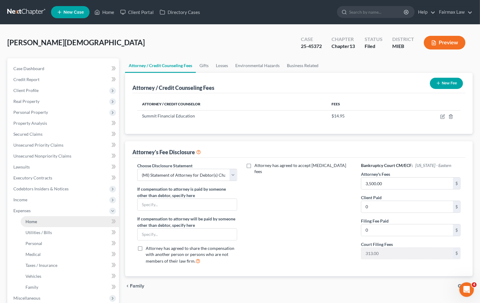
click at [31, 220] on span "Home" at bounding box center [32, 221] width 12 height 5
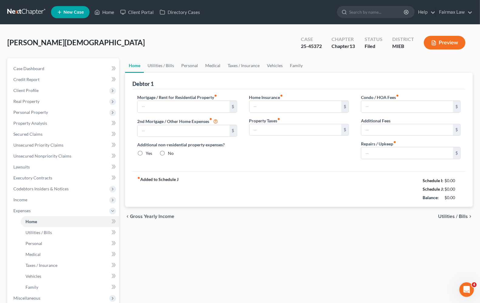
type input "0.00"
radio input "true"
type input "0.00"
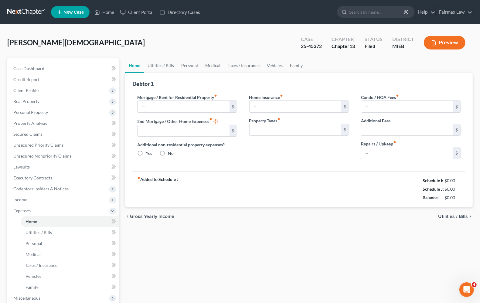
type input "0.00"
click at [446, 218] on span "Utilities / Bills" at bounding box center [453, 216] width 30 height 5
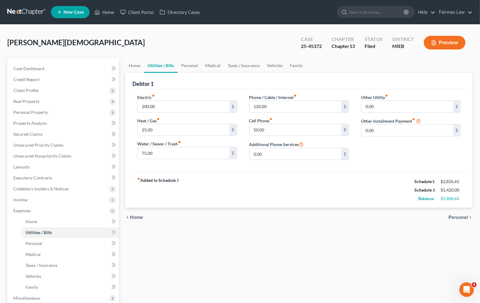
click at [156, 181] on strong "fiber_manual_record Added to Schedule J" at bounding box center [157, 190] width 41 height 26
click at [132, 220] on span "Home" at bounding box center [136, 217] width 13 height 5
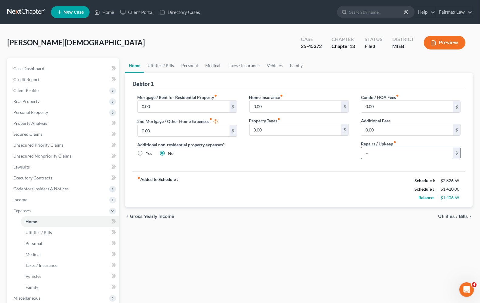
click at [379, 155] on input "text" at bounding box center [407, 153] width 92 height 12
type input "50.00"
click at [446, 217] on span "Utilities / Bills" at bounding box center [453, 216] width 30 height 5
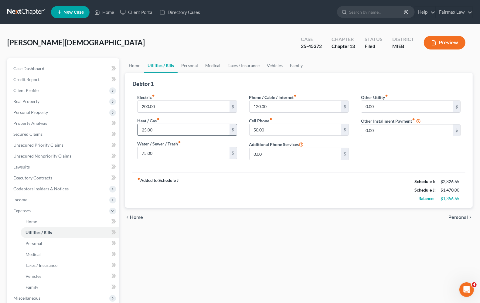
click at [175, 128] on input "25.00" at bounding box center [184, 130] width 92 height 12
type input "50.00"
click at [462, 216] on span "Personal" at bounding box center [457, 217] width 19 height 5
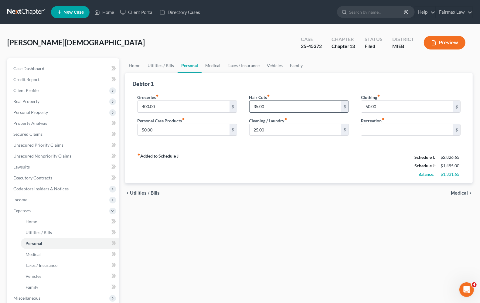
click at [288, 104] on input "35.00" at bounding box center [296, 107] width 92 height 12
type input "45.00"
click at [465, 196] on div "chevron_left Utilities / Bills Medical chevron_right" at bounding box center [299, 192] width 348 height 19
drag, startPoint x: 464, startPoint y: 193, endPoint x: 463, endPoint y: 196, distance: 3.1
click at [465, 193] on span "Medical" at bounding box center [459, 193] width 17 height 5
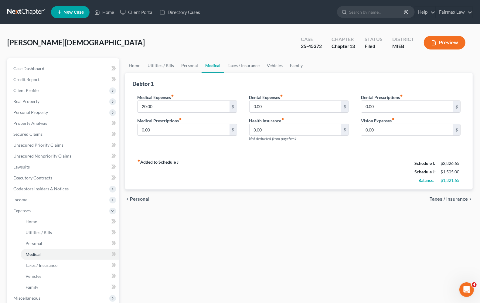
click at [463, 197] on span "Taxes / Insurance" at bounding box center [449, 199] width 38 height 5
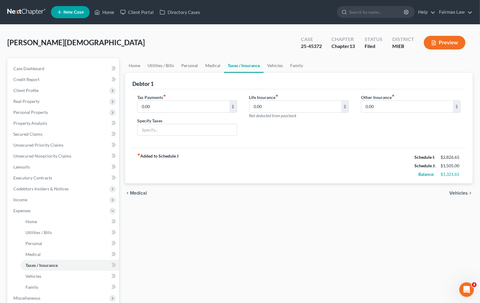
click at [461, 191] on span "Vehicles" at bounding box center [458, 193] width 19 height 5
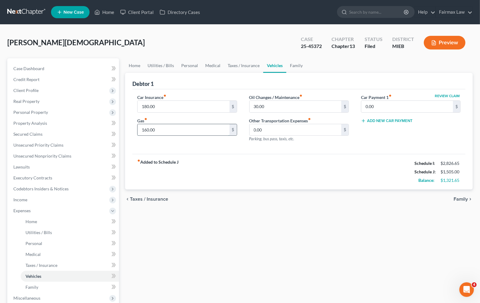
click at [175, 130] on input "160.00" at bounding box center [184, 130] width 92 height 12
type input "190.00"
drag, startPoint x: 321, startPoint y: 258, endPoint x: 311, endPoint y: 248, distance: 14.0
click at [322, 258] on div "Home Utilities / Bills Personal Medical Taxes / Insurance Vehicles Family Debto…" at bounding box center [299, 222] width 354 height 329
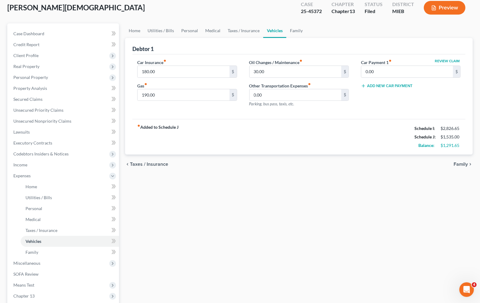
scroll to position [76, 0]
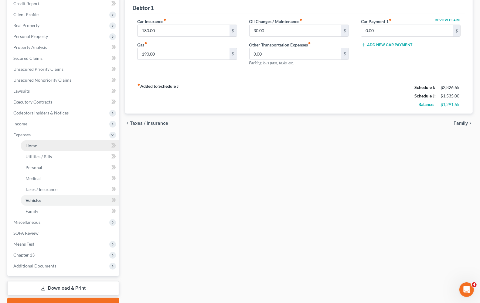
click at [28, 146] on span "Home" at bounding box center [32, 145] width 12 height 5
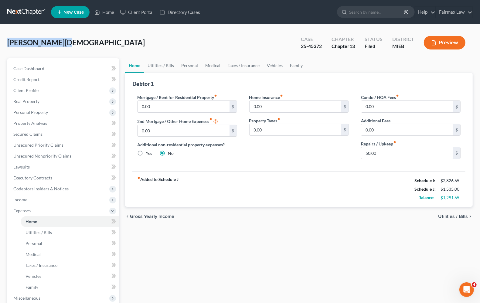
drag, startPoint x: 77, startPoint y: 43, endPoint x: 14, endPoint y: 50, distance: 63.2
click at [0, 47] on html "Home New Case Client Portal Directory Cases Fairmax Law [PERSON_NAME][EMAIL_ADD…" at bounding box center [240, 205] width 480 height 410
copy span "[PERSON_NAME][DEMOGRAPHIC_DATA]"
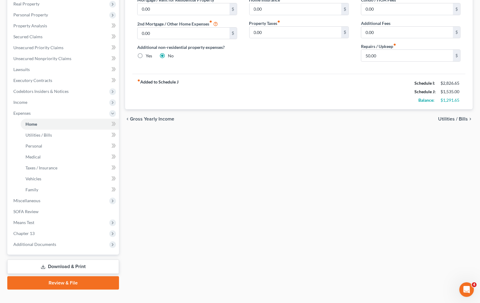
scroll to position [107, 0]
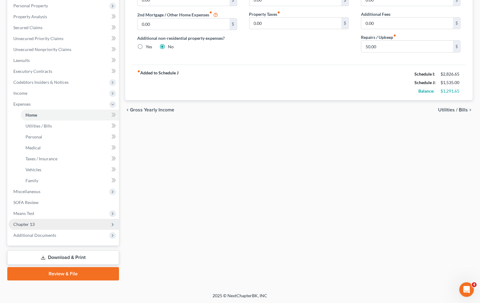
click at [27, 226] on span "Chapter 13" at bounding box center [23, 224] width 21 height 5
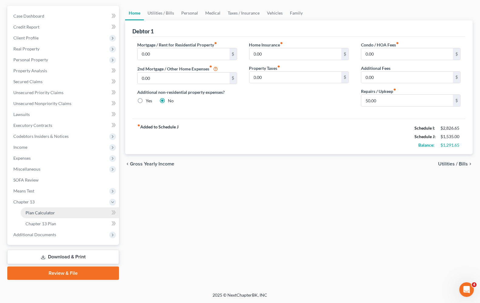
scroll to position [52, 0]
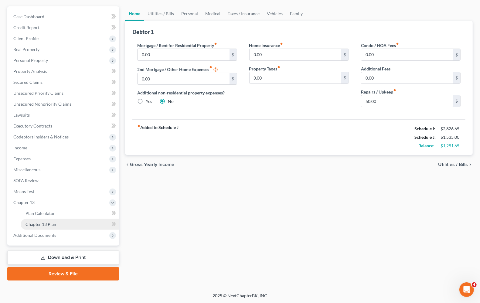
click at [36, 226] on span "Chapter 13 Plan" at bounding box center [41, 224] width 31 height 5
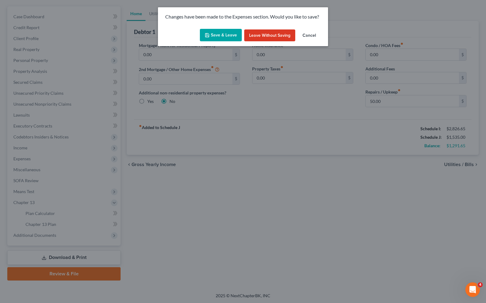
click at [227, 36] on button "Save & Leave" at bounding box center [221, 35] width 42 height 13
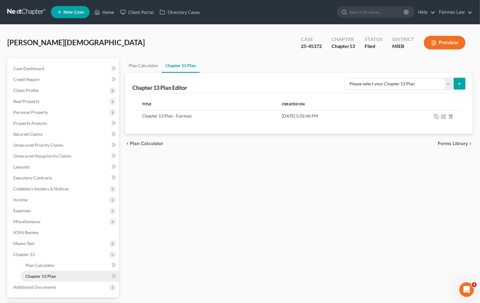
click at [42, 276] on span "Chapter 13 Plan" at bounding box center [41, 276] width 30 height 5
